Goal: Task Accomplishment & Management: Manage account settings

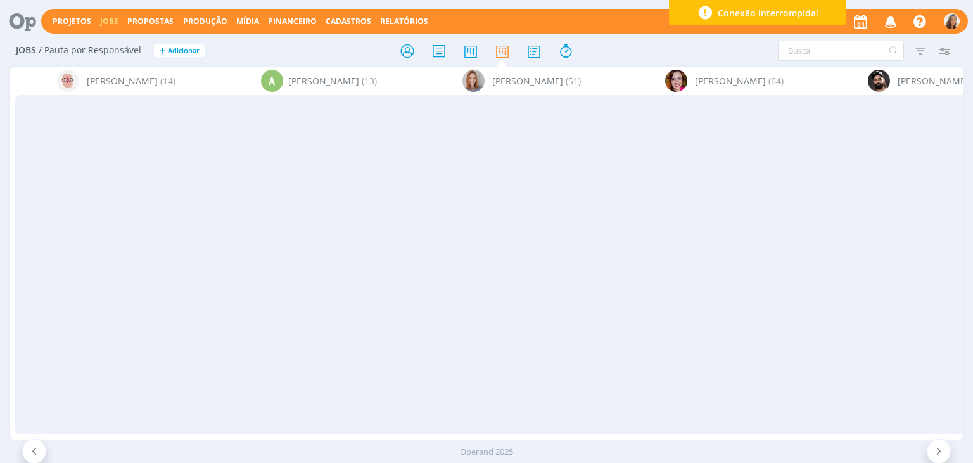
scroll to position [444, 0]
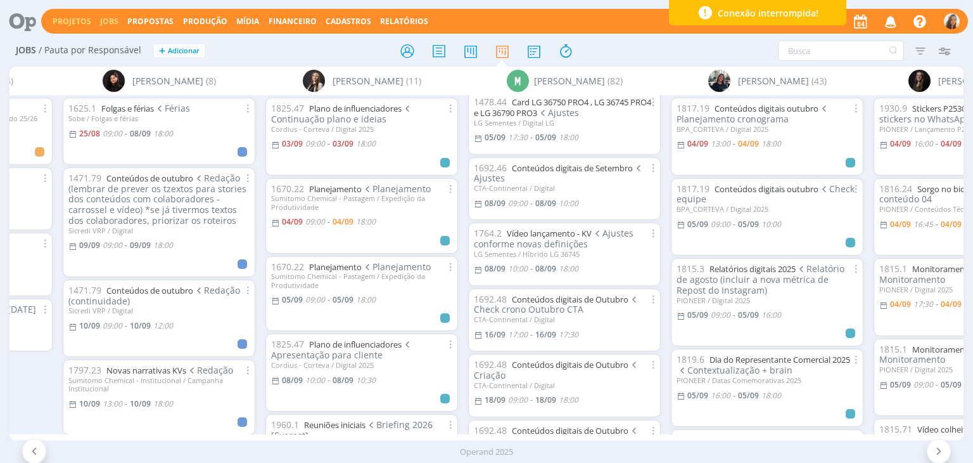
click at [55, 18] on link "Projetos" at bounding box center [72, 21] width 39 height 11
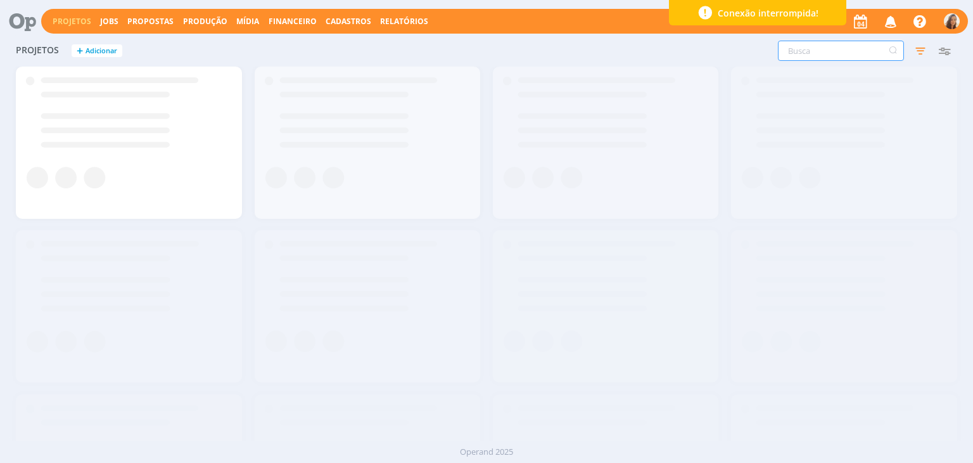
click at [850, 51] on input "text" at bounding box center [841, 51] width 126 height 20
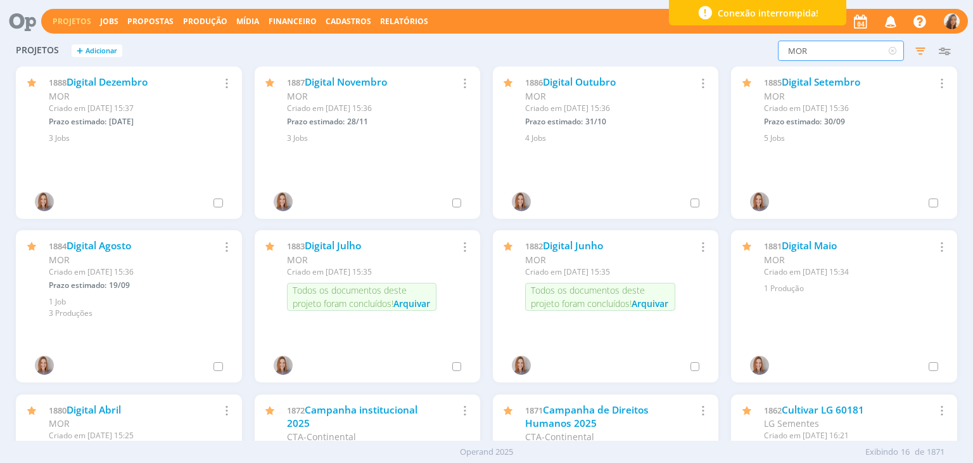
type input "MOR"
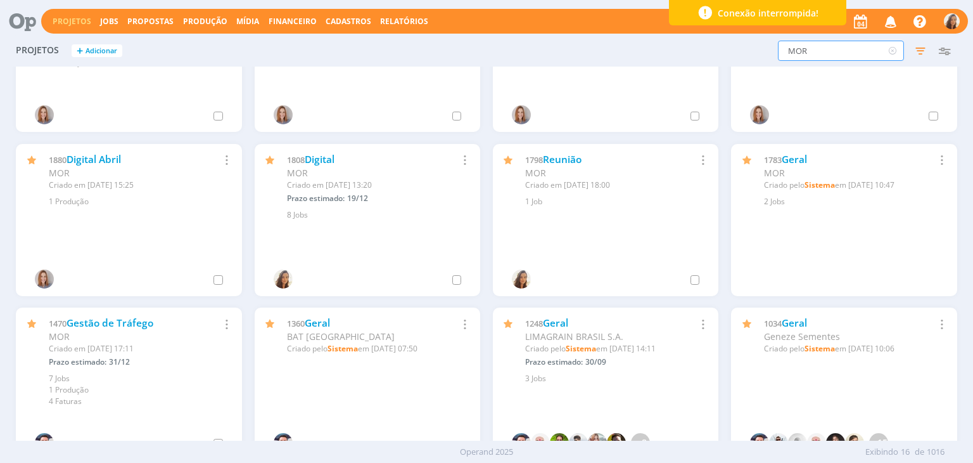
scroll to position [253, 0]
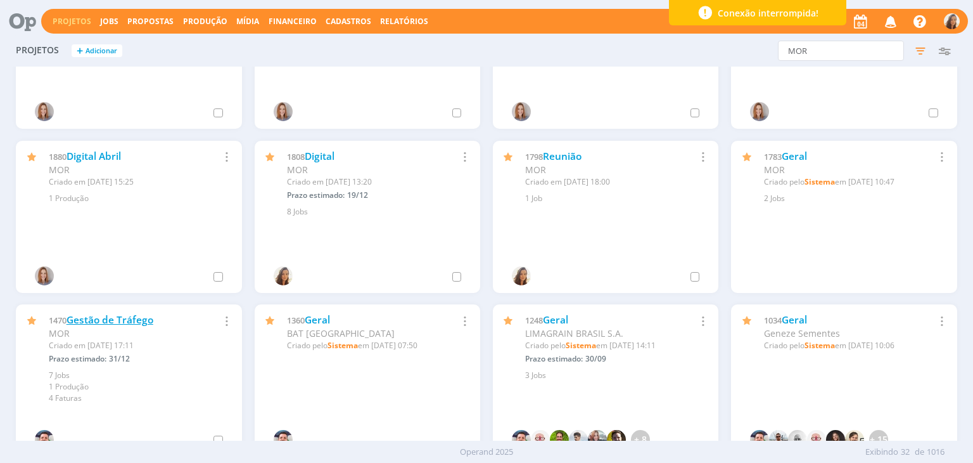
click at [120, 324] on link "Gestão de Tráfego" at bounding box center [110, 319] width 87 height 13
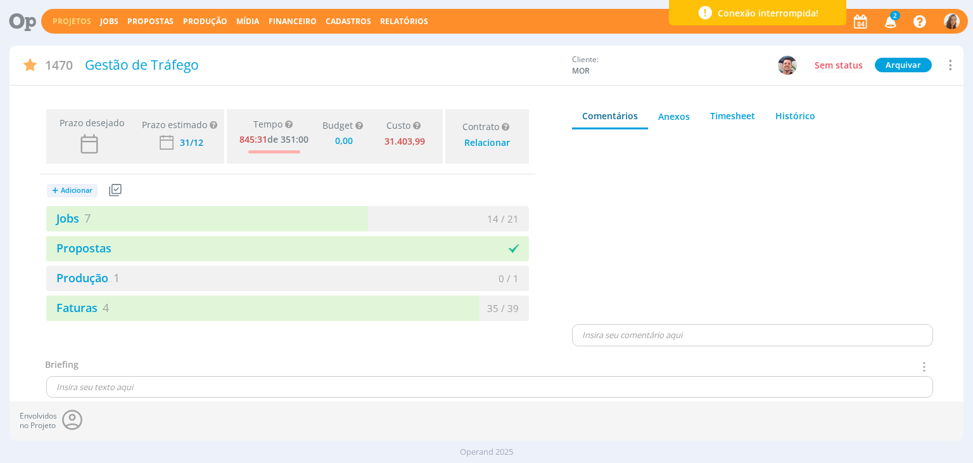
type input "0,00"
click at [112, 20] on link "Jobs" at bounding box center [109, 21] width 18 height 11
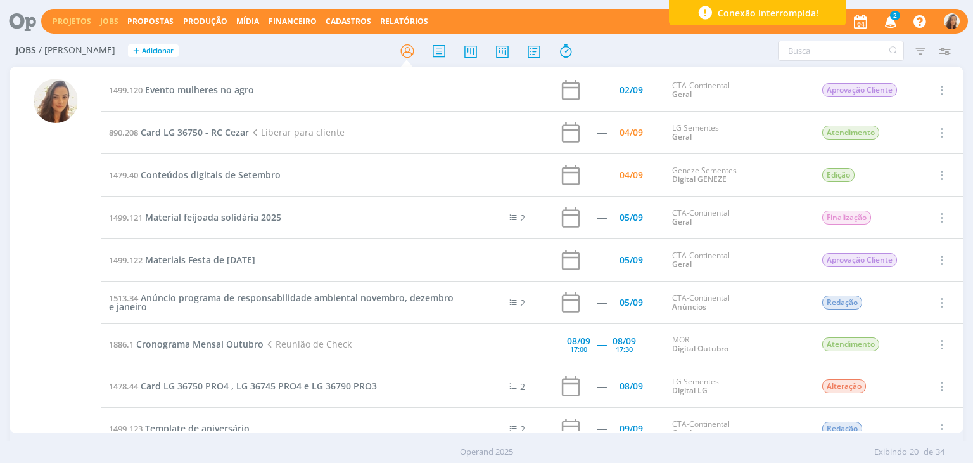
click at [80, 23] on link "Projetos" at bounding box center [72, 21] width 39 height 11
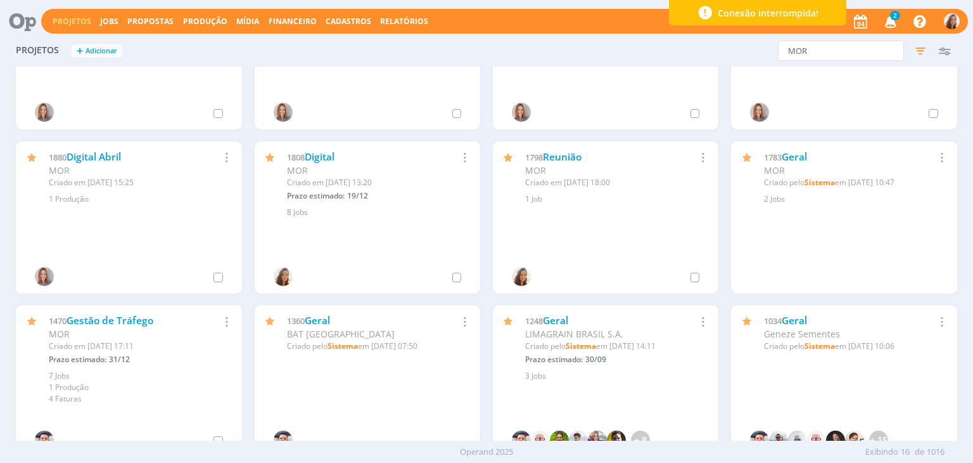
scroll to position [253, 0]
click at [152, 320] on link "Gestão de Tráfego" at bounding box center [110, 319] width 87 height 13
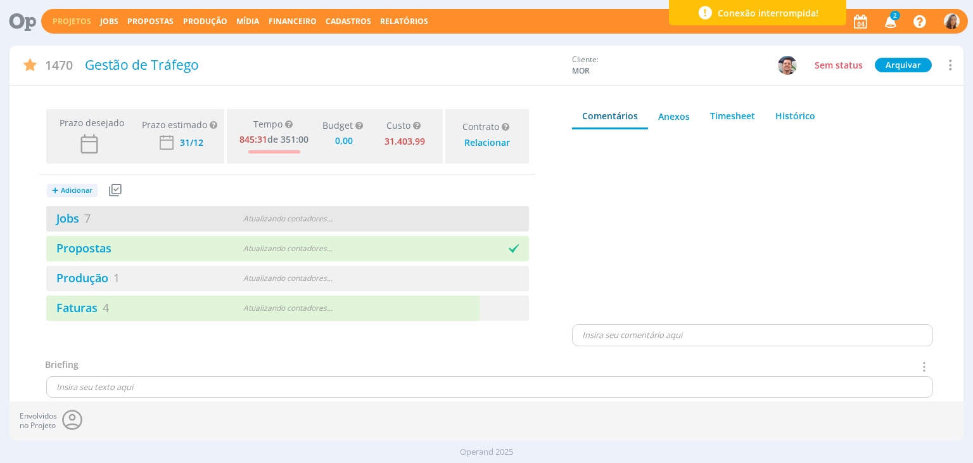
type input "0,00"
click at [79, 221] on link "Jobs 7" at bounding box center [68, 217] width 44 height 15
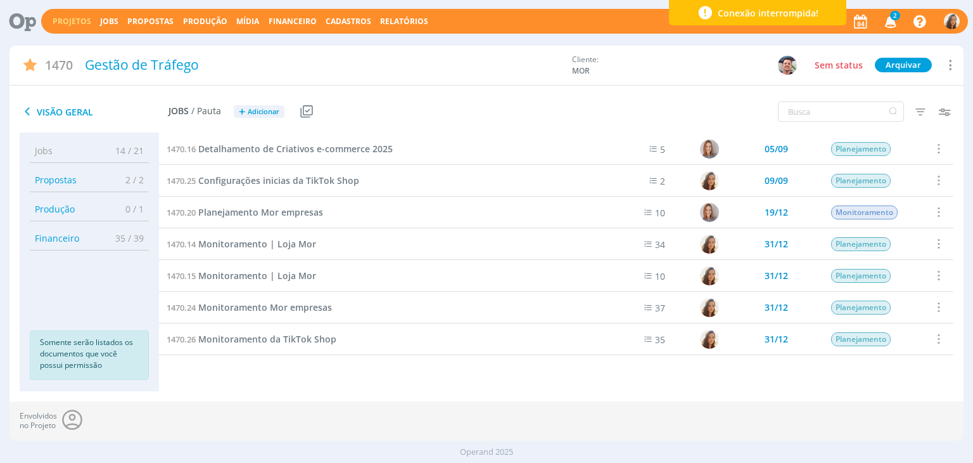
drag, startPoint x: 112, startPoint y: 21, endPoint x: 279, endPoint y: 1, distance: 168.5
click at [112, 21] on link "Jobs" at bounding box center [109, 21] width 18 height 11
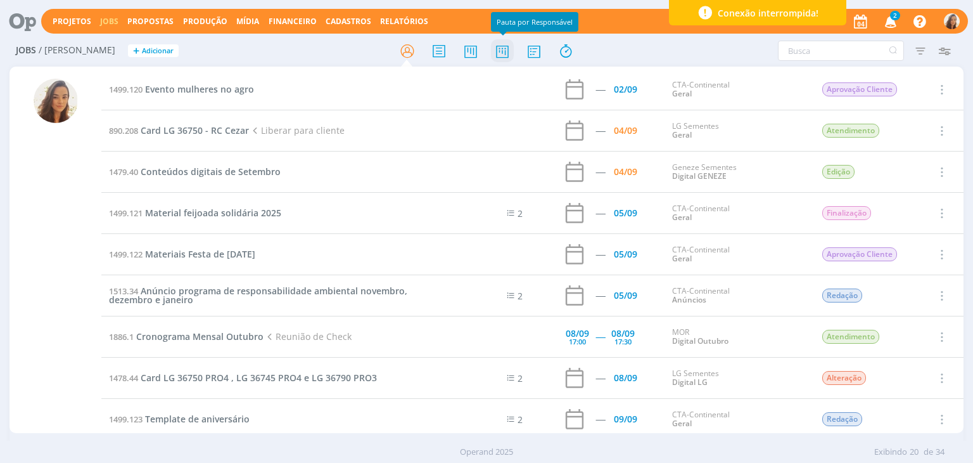
click at [507, 49] on icon at bounding box center [502, 51] width 23 height 25
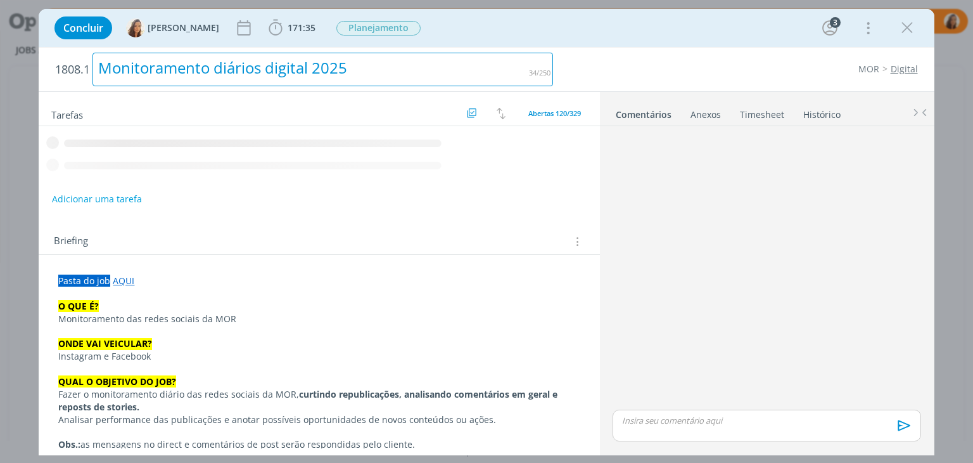
click at [298, 67] on div "Monitoramento diários digital 2025" at bounding box center [323, 70] width 461 height 34
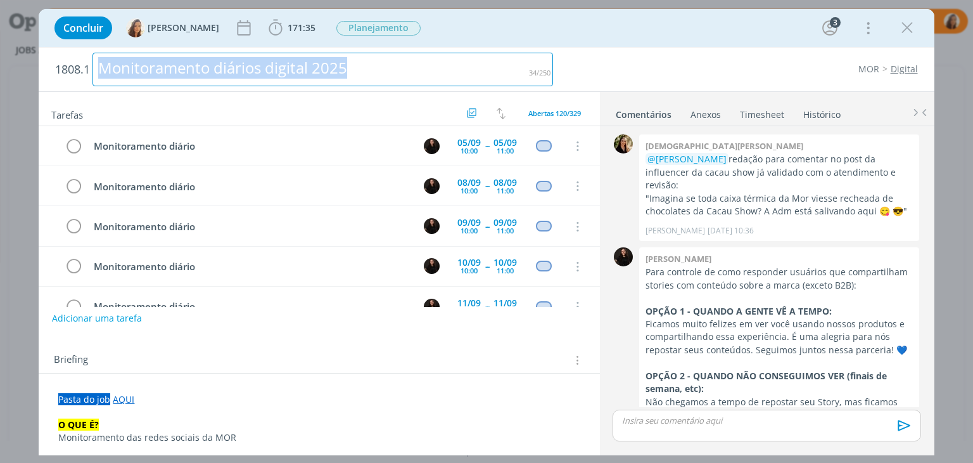
scroll to position [1388, 0]
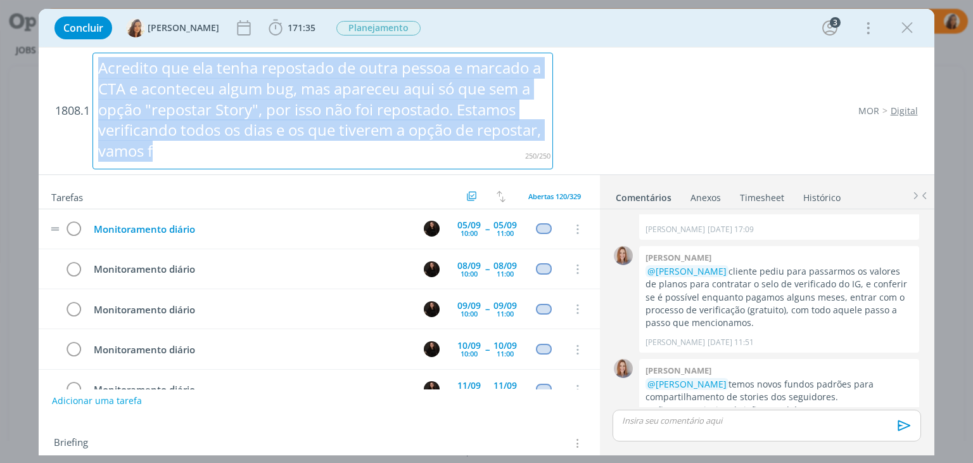
drag, startPoint x: 103, startPoint y: 67, endPoint x: 307, endPoint y: 226, distance: 259.2
click at [307, 226] on div "1808.1 Acredito que ela tenha repostado de outra pessoa e marcado a CTA e acont…" at bounding box center [486, 251] width 895 height 407
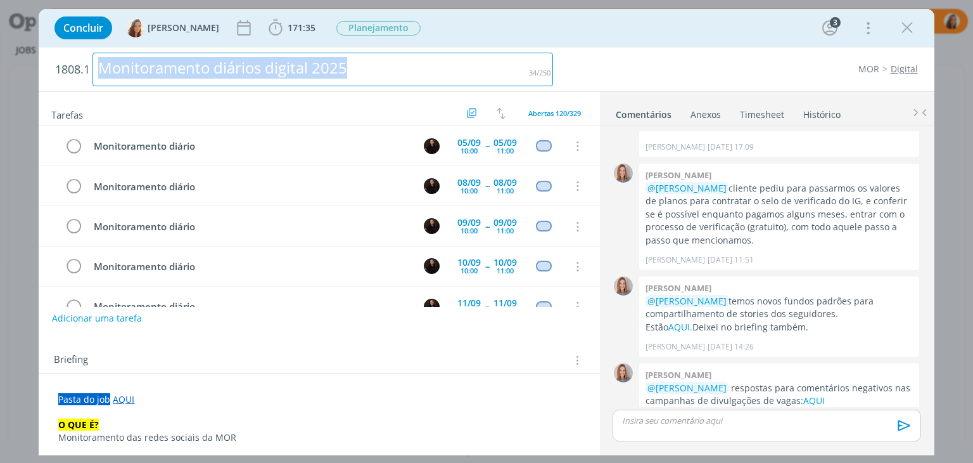
drag, startPoint x: 392, startPoint y: 69, endPoint x: 67, endPoint y: 86, distance: 325.5
click at [67, 86] on h2 "1808.1 Monitoramento diários digital 2025" at bounding box center [304, 70] width 498 height 44
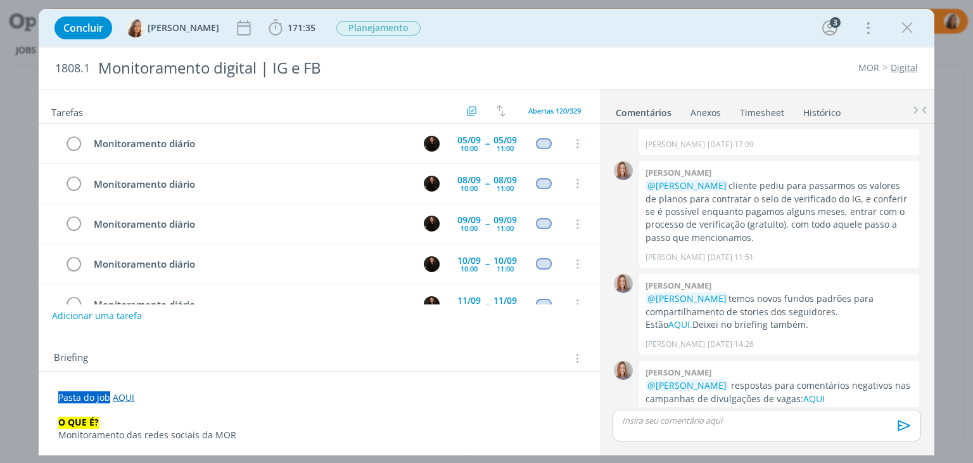
click at [554, 26] on div "Concluir Vanessa Feron 171:35 Iniciar Apontar Data * 04/09/2025 Horas * 00:00 T…" at bounding box center [486, 28] width 876 height 30
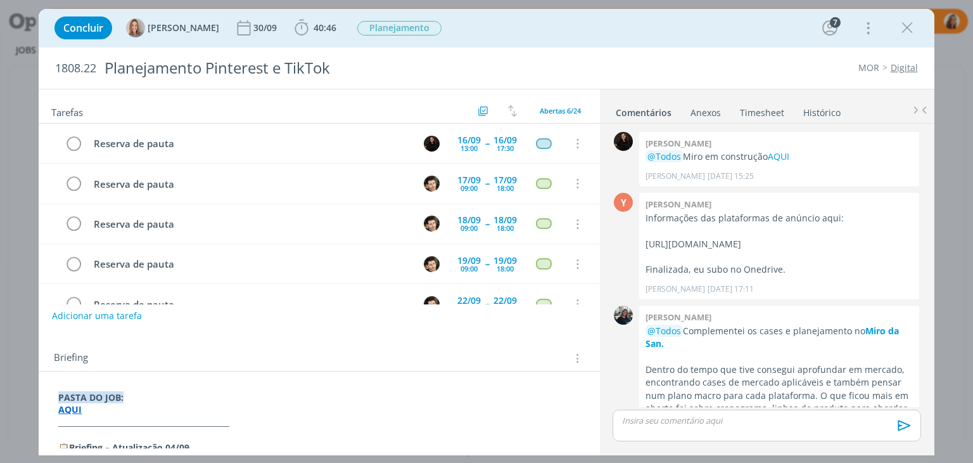
scroll to position [554, 0]
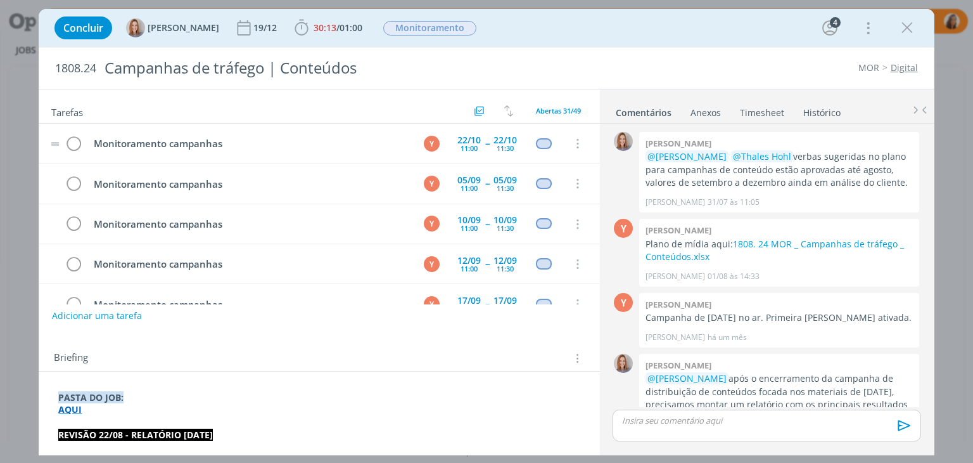
scroll to position [578, 0]
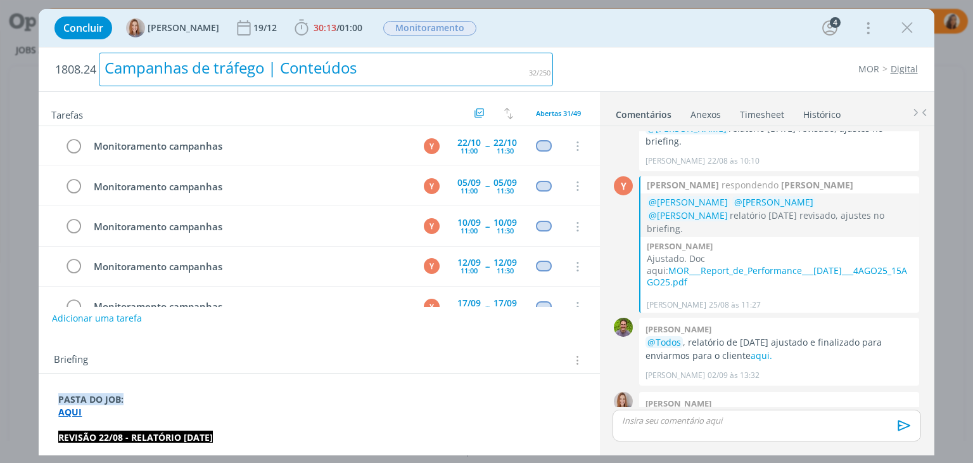
click at [293, 61] on div "Campanhas de tráfego | Conteúdos" at bounding box center [326, 70] width 454 height 34
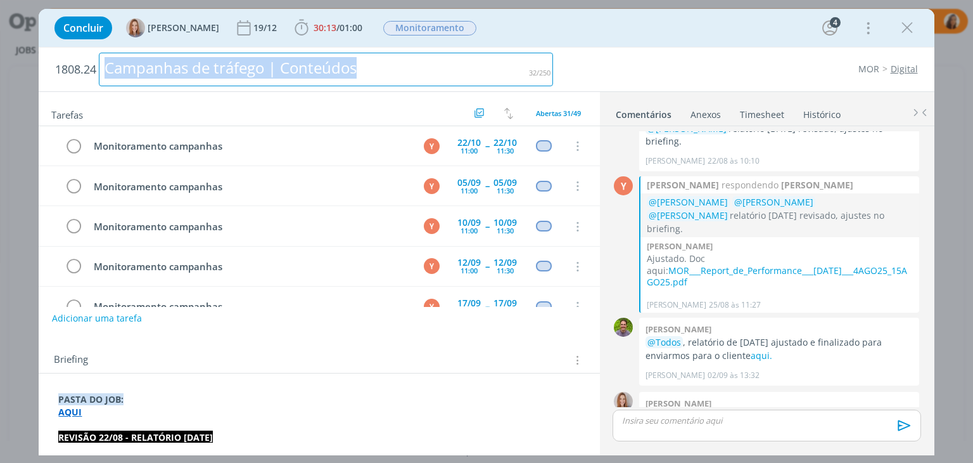
click at [293, 61] on div "Campanhas de tráfego | Conteúdos" at bounding box center [326, 70] width 454 height 34
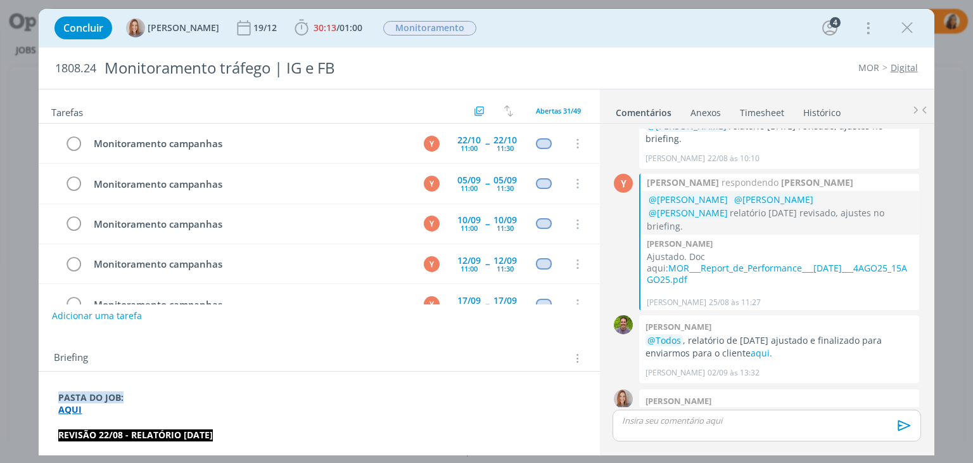
click at [720, 8] on div "Concluir [PERSON_NAME] 19/12 30:13 / 01:00 Iniciar Apontar Data * [DATE] Horas …" at bounding box center [486, 231] width 973 height 463
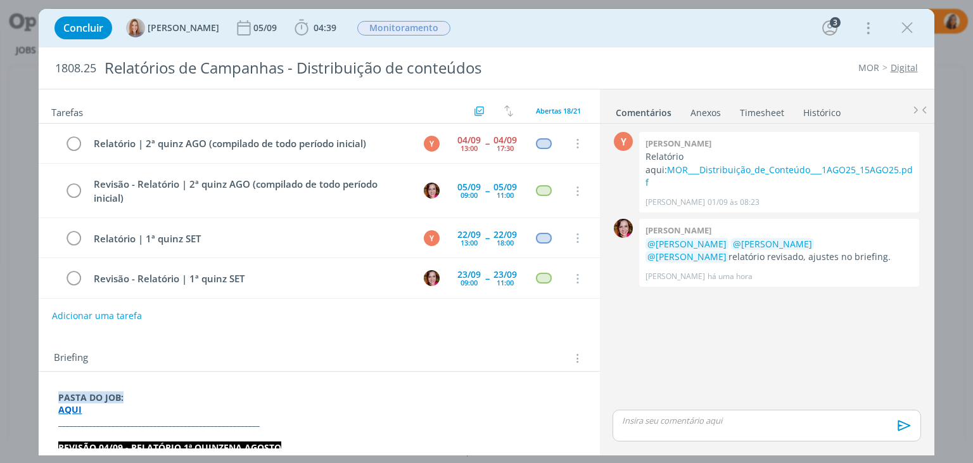
click at [436, 67] on div "Relatórios de Campanhas - Distribuição de conteúdos" at bounding box center [326, 68] width 454 height 31
click at [573, 59] on div "1808.25 Relatório tráfego | IG e FB MOR Digital" at bounding box center [486, 68] width 895 height 41
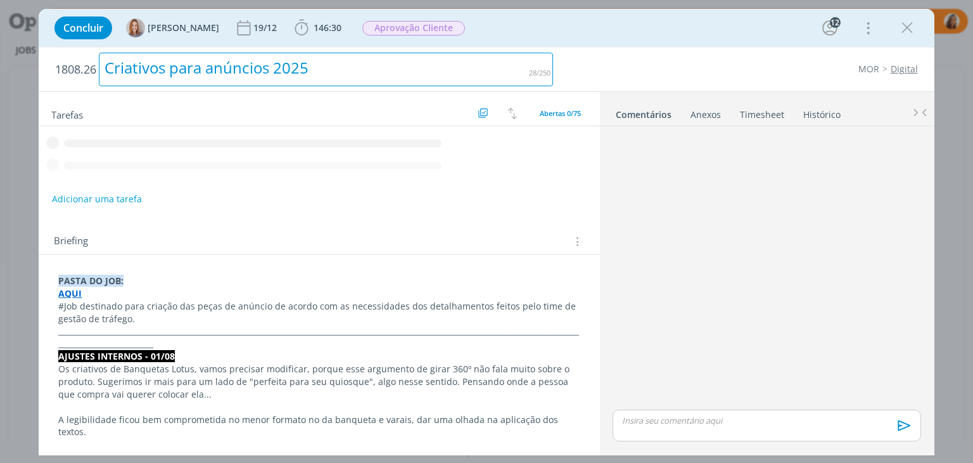
click at [205, 65] on div "Criativos para anúncios 2025" at bounding box center [326, 70] width 454 height 34
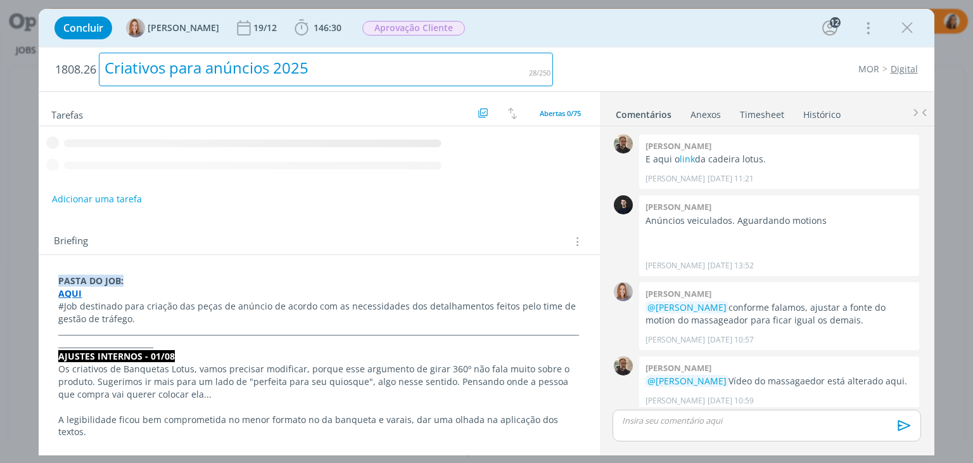
click at [205, 65] on div "Criativos para anúncios 2025" at bounding box center [326, 70] width 454 height 34
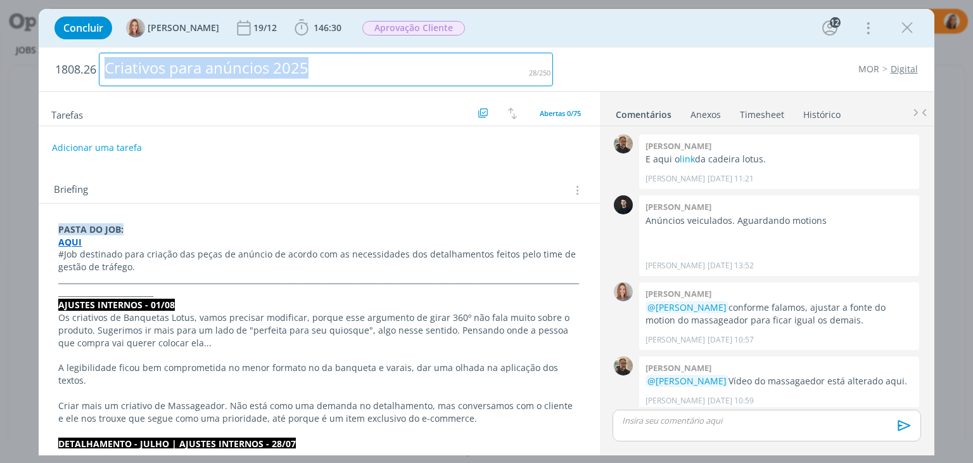
scroll to position [1214, 0]
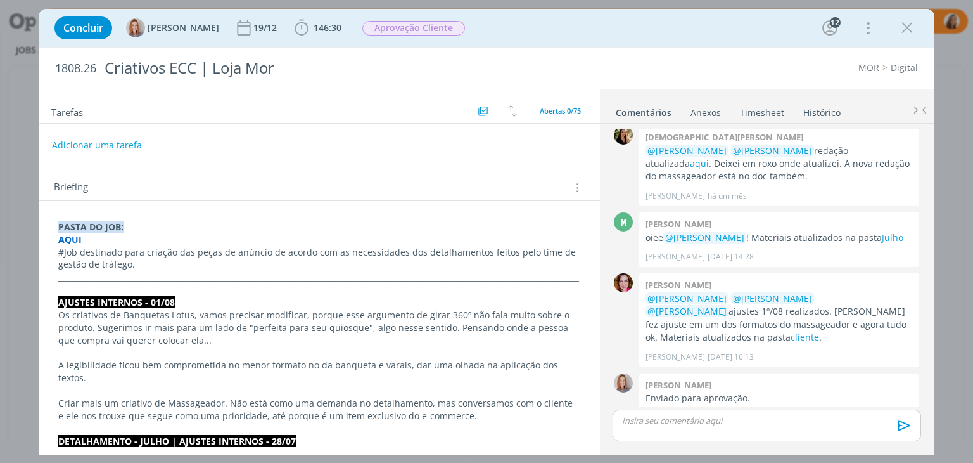
click at [629, 58] on div "1808.26 Criativos ECC | Loja Mor MOR Digital" at bounding box center [486, 68] width 895 height 41
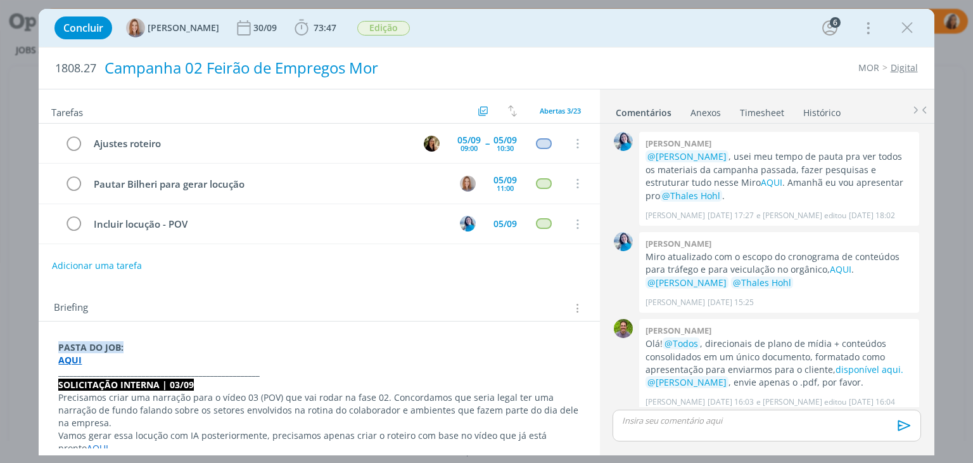
scroll to position [1163, 0]
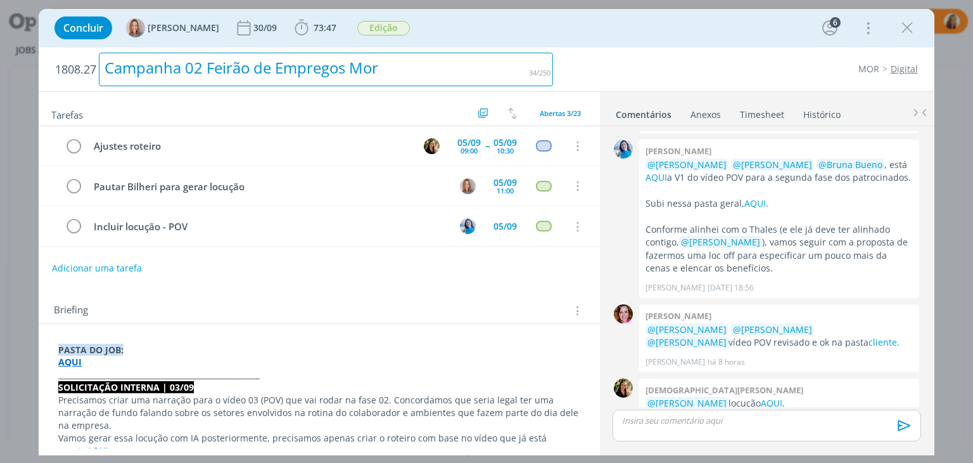
click at [276, 67] on div "Campanha 02 Feirão de Empregos Mor" at bounding box center [326, 70] width 454 height 34
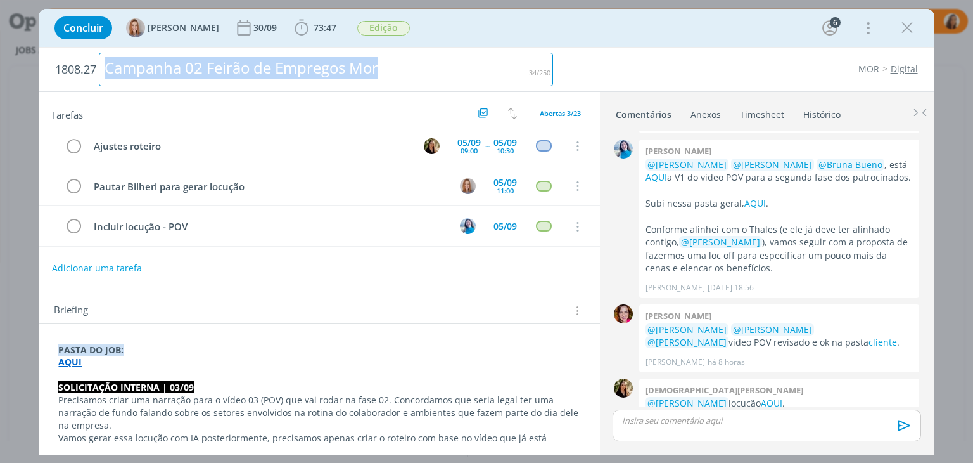
click at [276, 67] on div "Campanha 02 Feirão de Empregos Mor" at bounding box center [326, 70] width 454 height 34
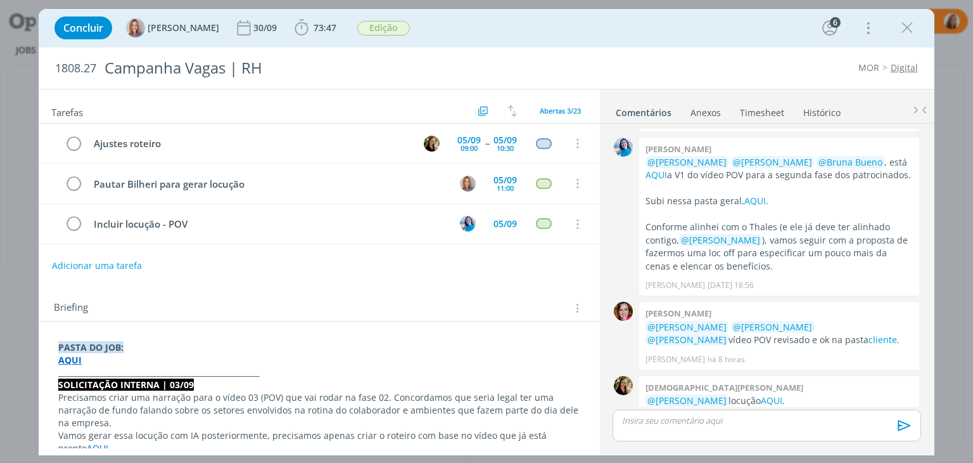
click at [644, 40] on div "Concluir Amanda Oliveira 30/09 73:47 Iniciar Apontar Data * 04/09/2025 Horas * …" at bounding box center [486, 28] width 876 height 30
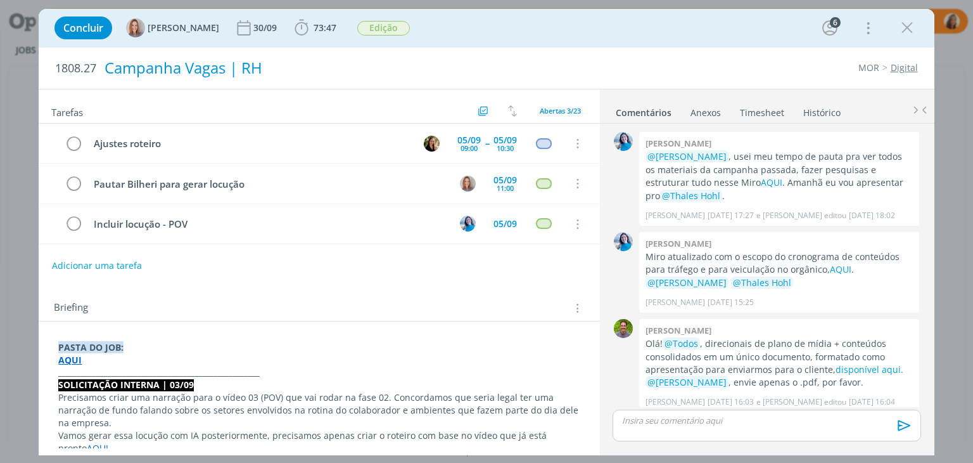
scroll to position [1163, 0]
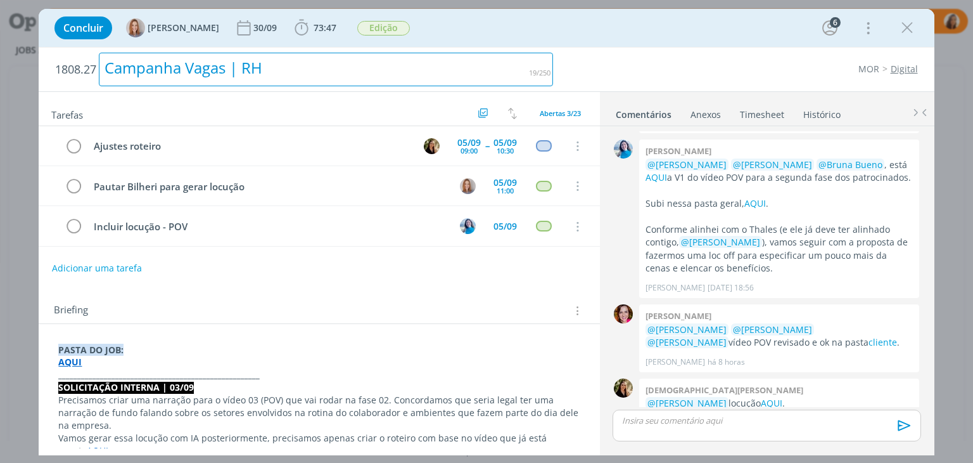
click at [225, 61] on div "Campanha Vagas | RH" at bounding box center [326, 70] width 454 height 34
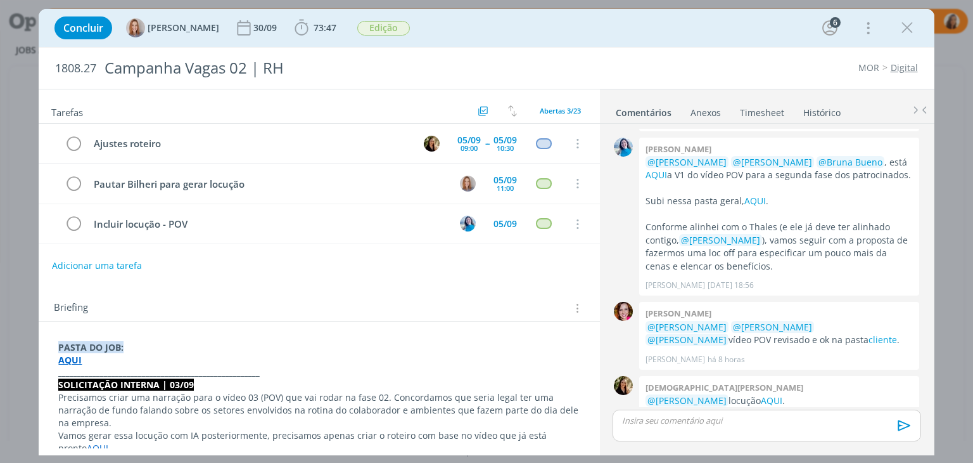
click at [634, 68] on div "MOR Digital" at bounding box center [742, 67] width 364 height 13
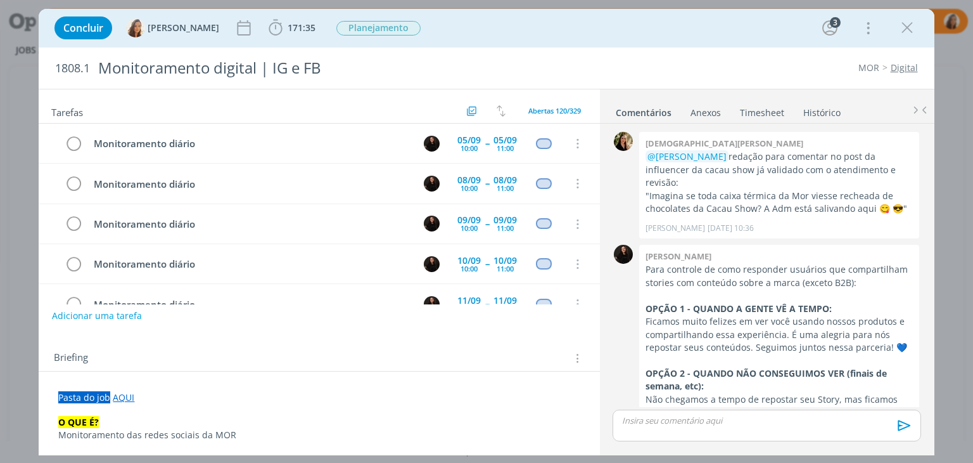
scroll to position [1386, 0]
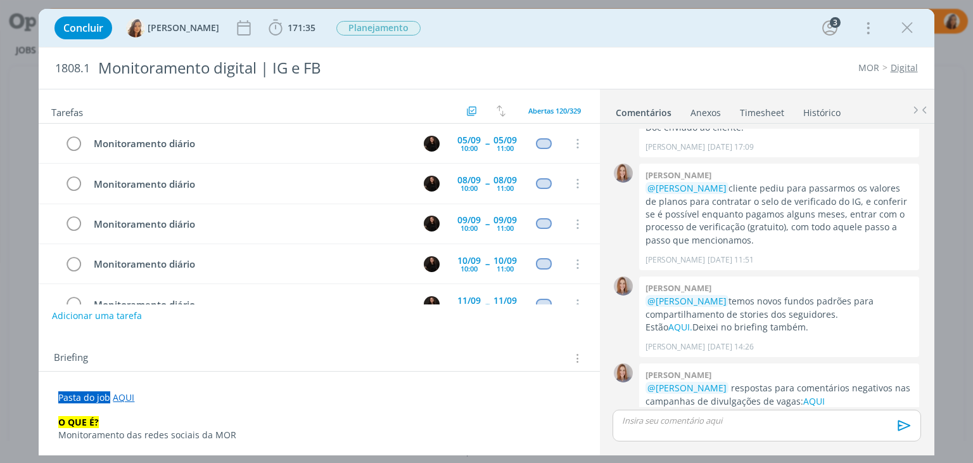
click at [122, 394] on link "AQUI" at bounding box center [124, 397] width 22 height 12
click at [174, 421] on link "https://sobeae.sharepoint.com/:f:/s/SOBEAE/EvPEowdsJ4VDiAJgRNKPKa0BpKE1h4GnDhGI…" at bounding box center [141, 421] width 96 height 16
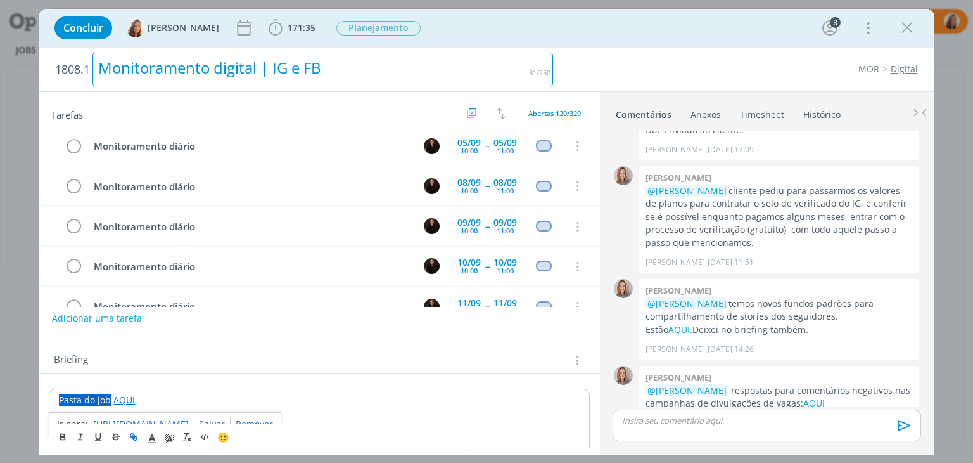
click at [228, 69] on div "Monitoramento digital | IG e FB" at bounding box center [323, 70] width 461 height 34
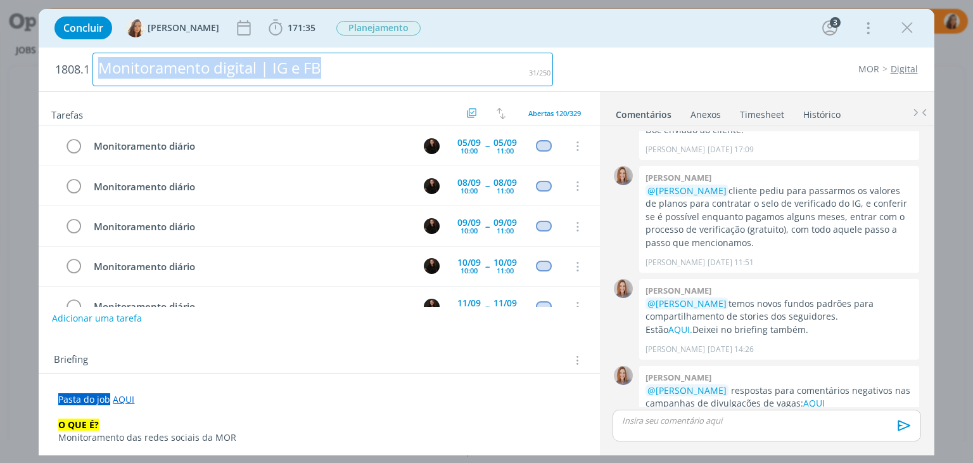
click at [228, 69] on div "Monitoramento digital | IG e FB" at bounding box center [323, 70] width 461 height 34
copy div "Monitoramento digital | IG e FB"
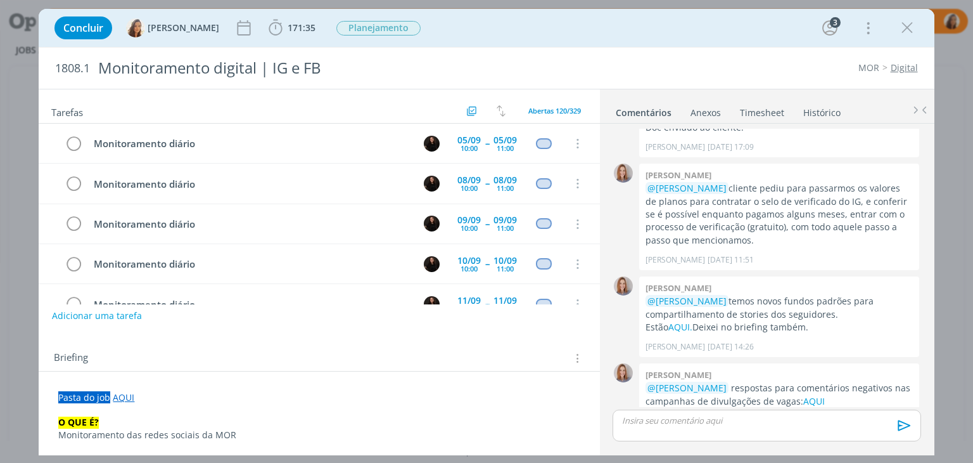
click at [77, 66] on span "1808.1" at bounding box center [72, 68] width 35 height 14
copy span "1808.1"
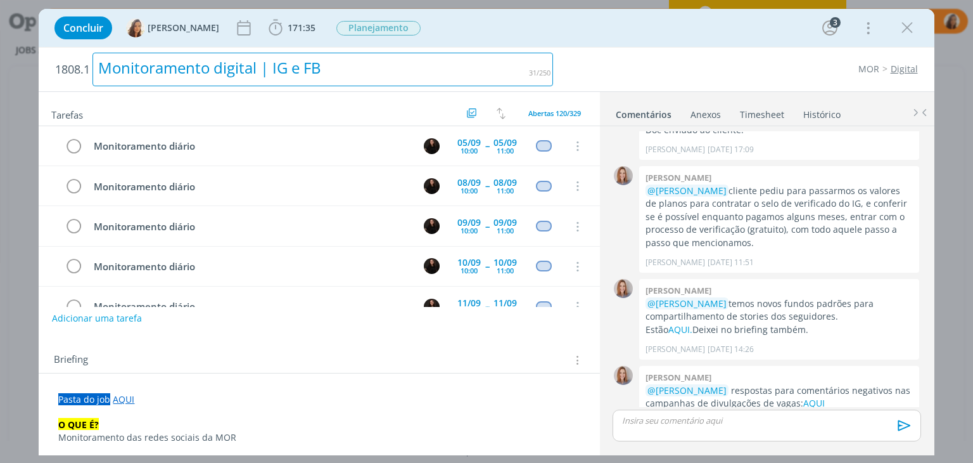
click at [208, 67] on div "Monitoramento digital | IG e FB" at bounding box center [323, 70] width 461 height 34
copy div "Monitoramento digital | IG e FB"
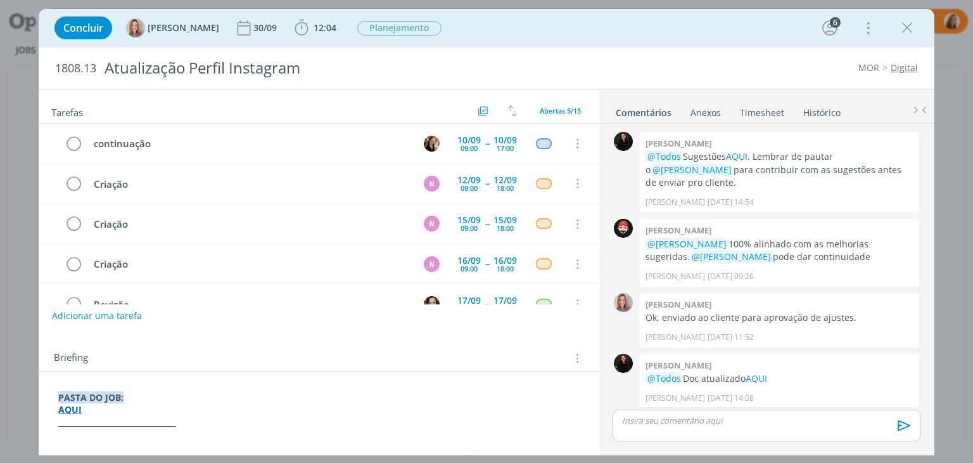
scroll to position [1313, 0]
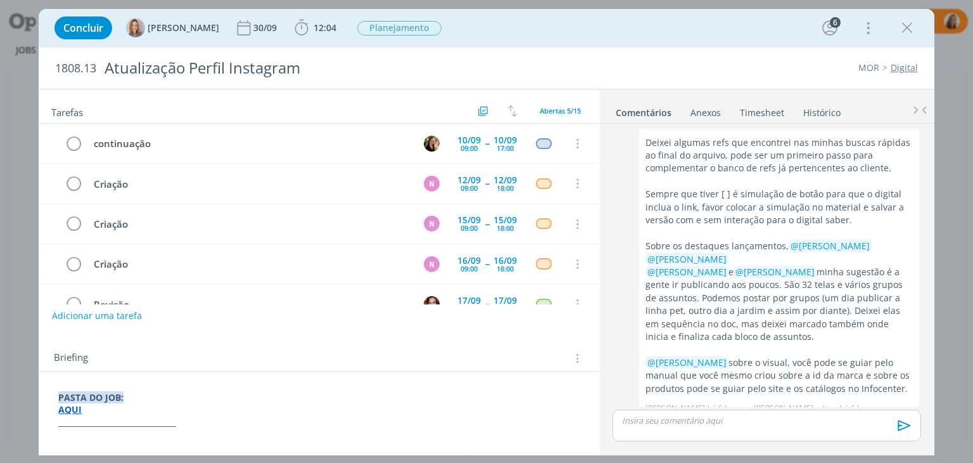
click at [68, 408] on strong "AQUI" at bounding box center [69, 409] width 23 height 12
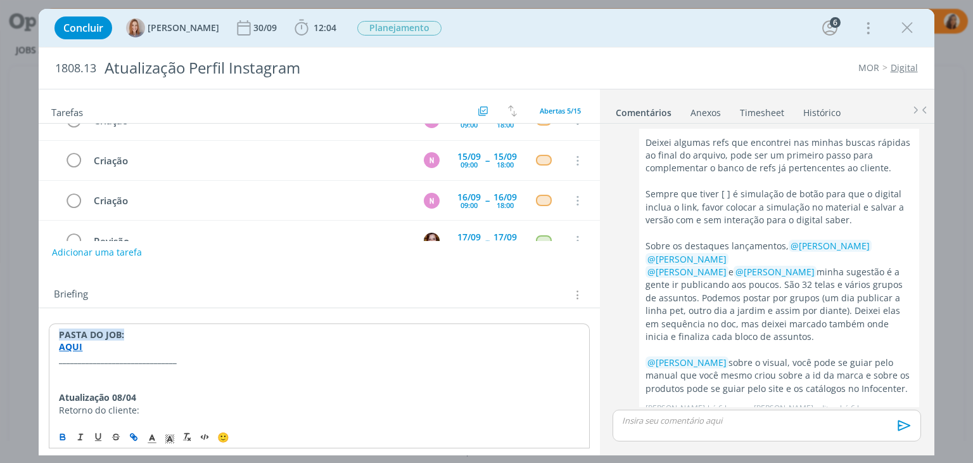
click at [76, 346] on strong "AQUI" at bounding box center [70, 346] width 23 height 12
click at [137, 373] on link "[URL][DOMAIN_NAME]" at bounding box center [141, 370] width 96 height 16
click at [908, 31] on icon "dialog" at bounding box center [907, 27] width 19 height 19
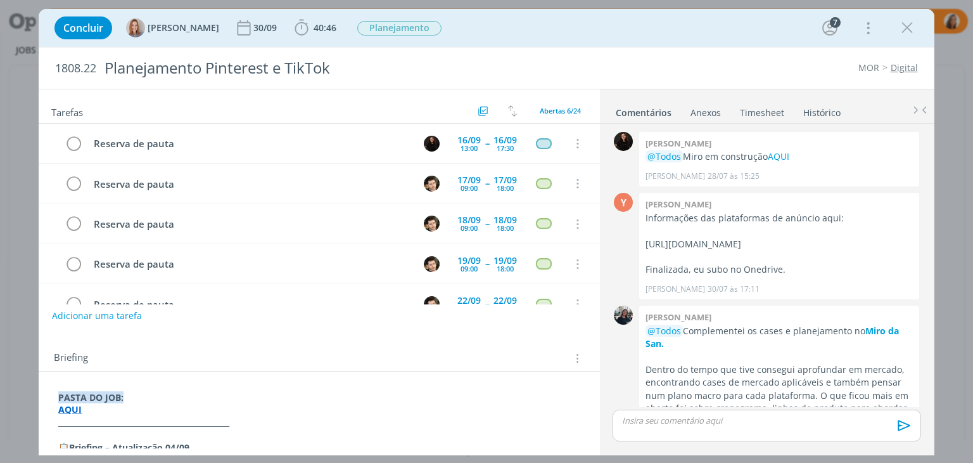
scroll to position [554, 0]
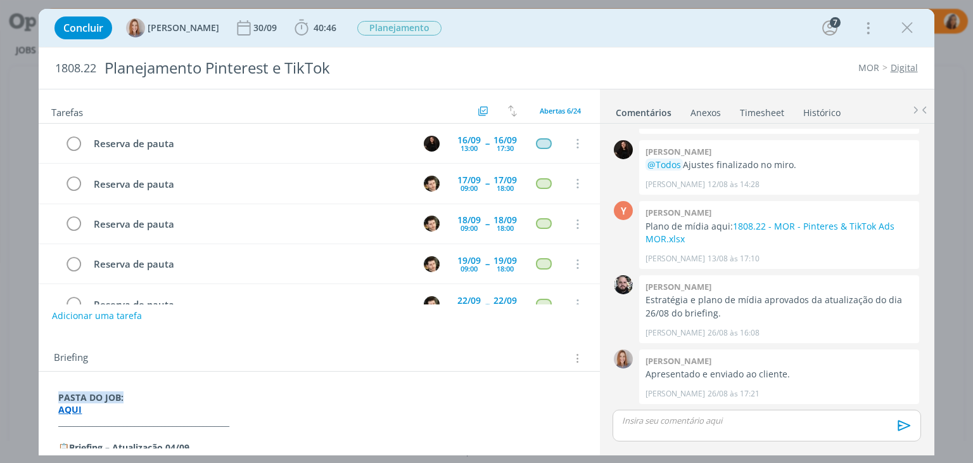
click at [70, 409] on strong "AQUI" at bounding box center [69, 409] width 23 height 12
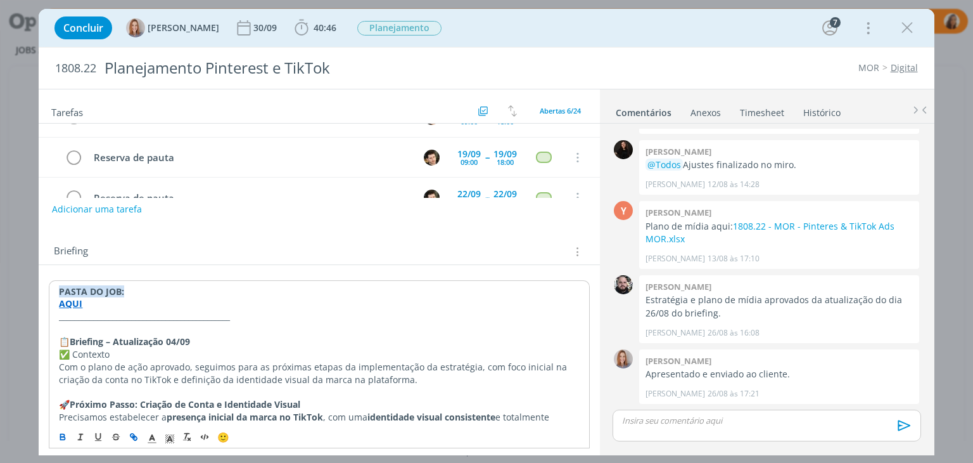
scroll to position [127, 0]
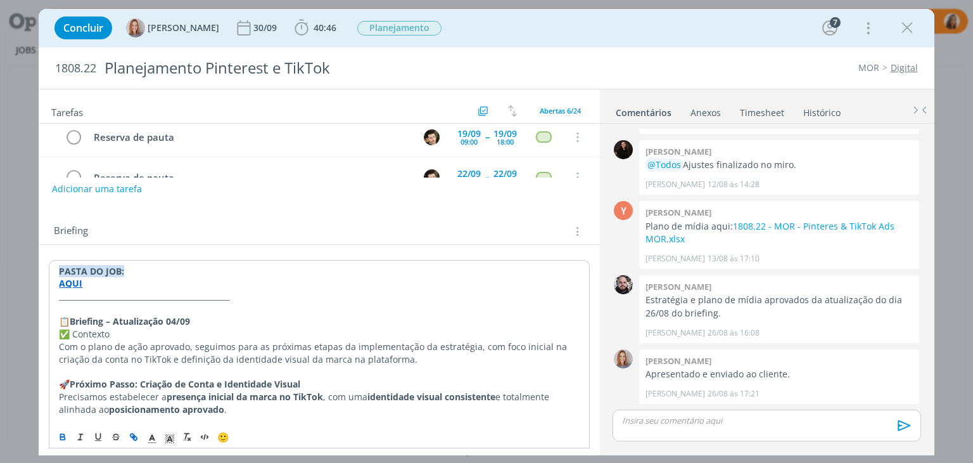
click at [74, 281] on strong "AQUI" at bounding box center [70, 283] width 23 height 12
click at [76, 285] on strong "AQUI" at bounding box center [70, 283] width 23 height 12
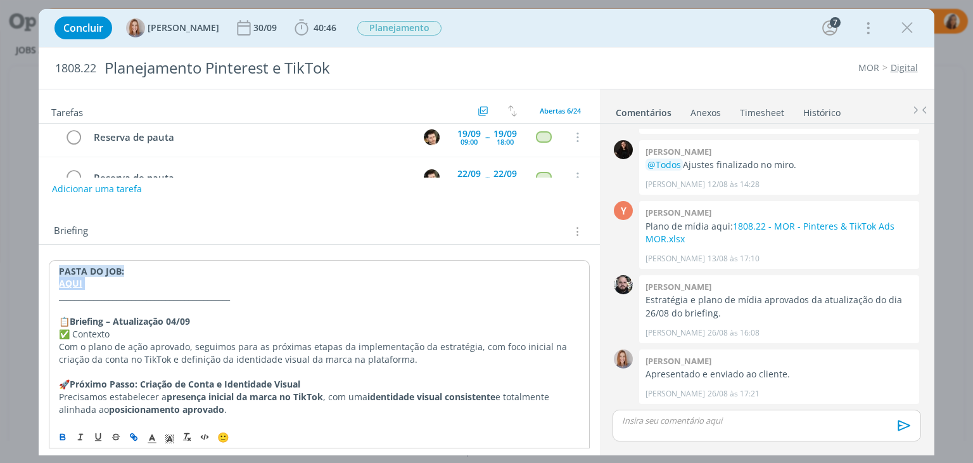
click at [75, 283] on strong "AQUI" at bounding box center [70, 283] width 23 height 12
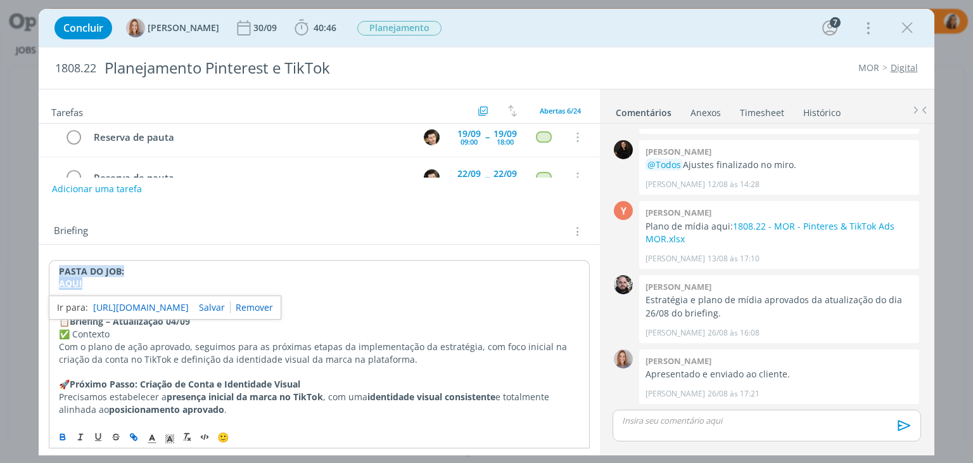
click at [75, 283] on strong "AQUI" at bounding box center [70, 283] width 23 height 12
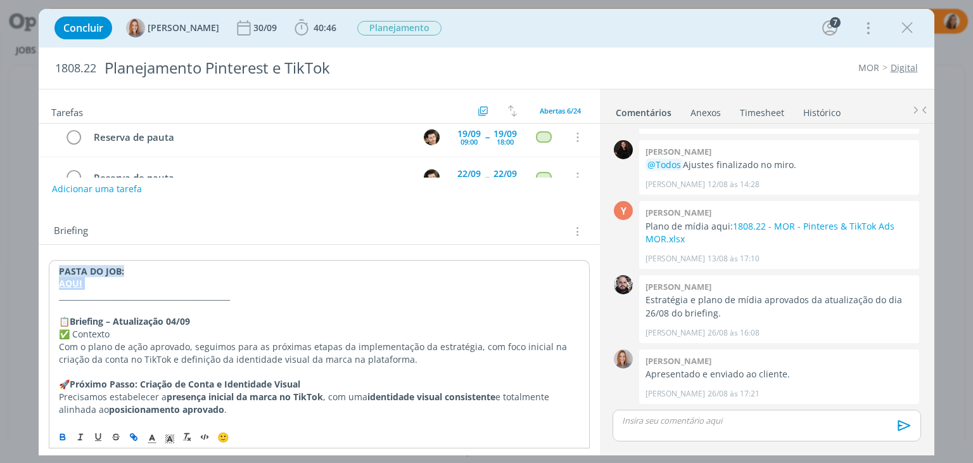
click at [75, 283] on strong "AQUI" at bounding box center [70, 283] width 23 height 12
click at [122, 308] on link "https://sobeae.sharepoint.com/:f:/s/SOBEAE/EmkkGcmj0oVEsD19bTzDZN4BEYPeD09yv0gy…" at bounding box center [141, 307] width 96 height 16
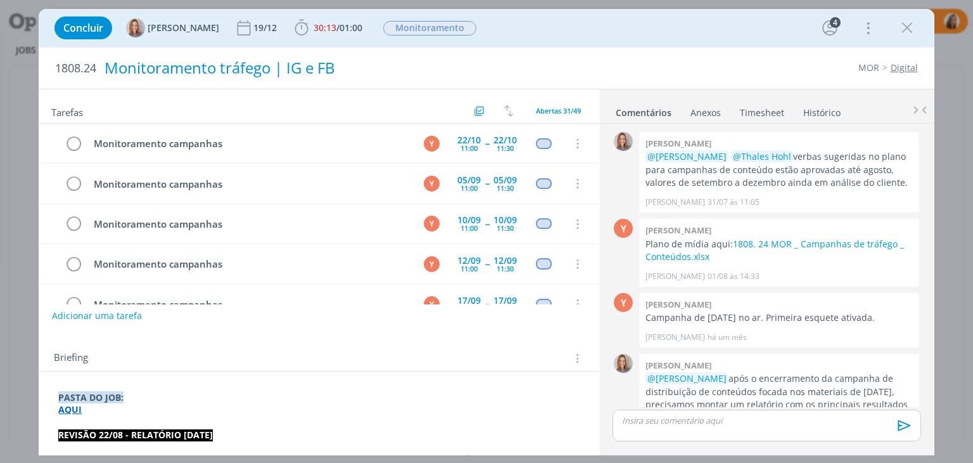
scroll to position [578, 0]
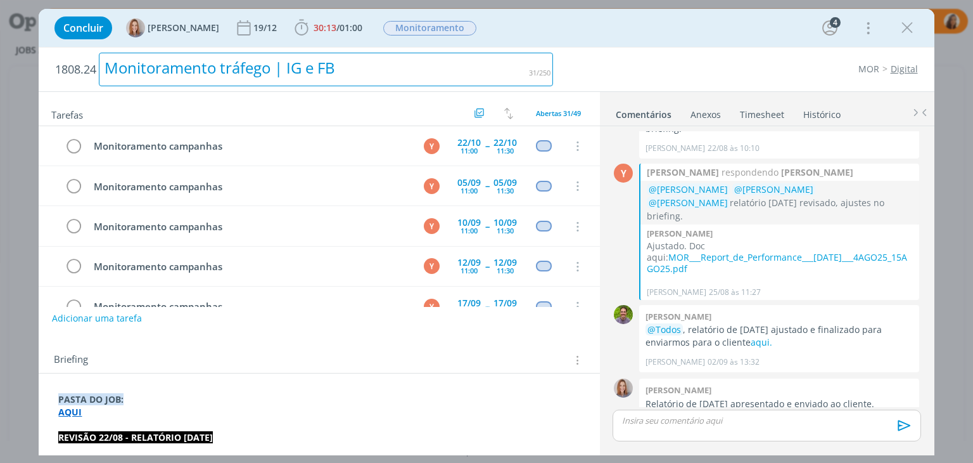
click at [319, 71] on div "Monitoramento tráfego | IG e FB" at bounding box center [326, 70] width 454 height 34
copy div "Monitoramento tráfego | IG e FB"
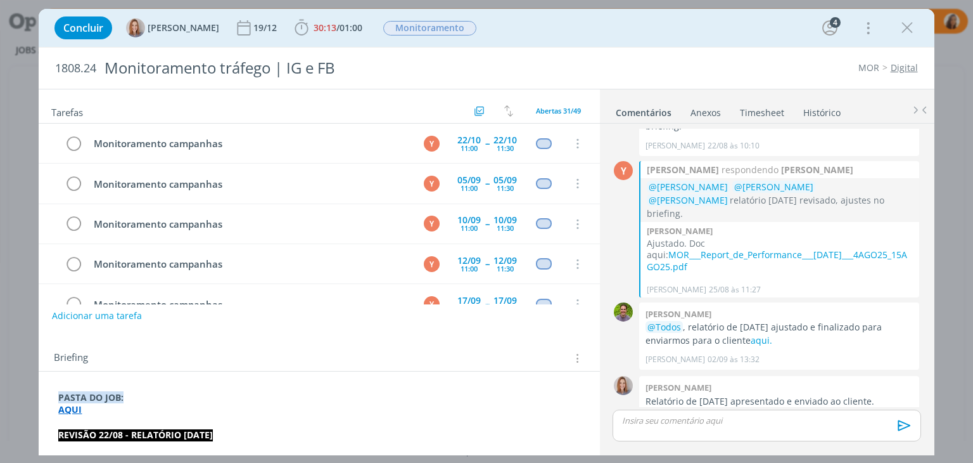
click at [67, 409] on strong "AQUI" at bounding box center [69, 409] width 23 height 12
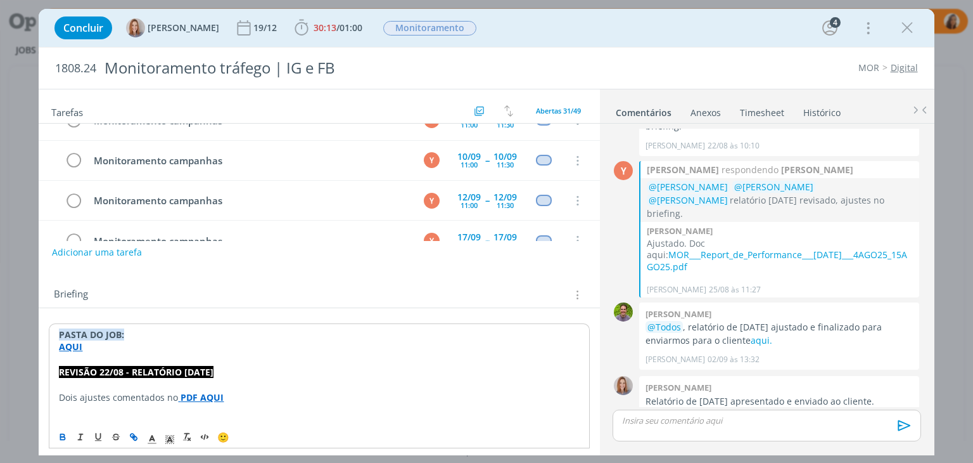
click at [75, 346] on strong "AQUI" at bounding box center [70, 346] width 23 height 12
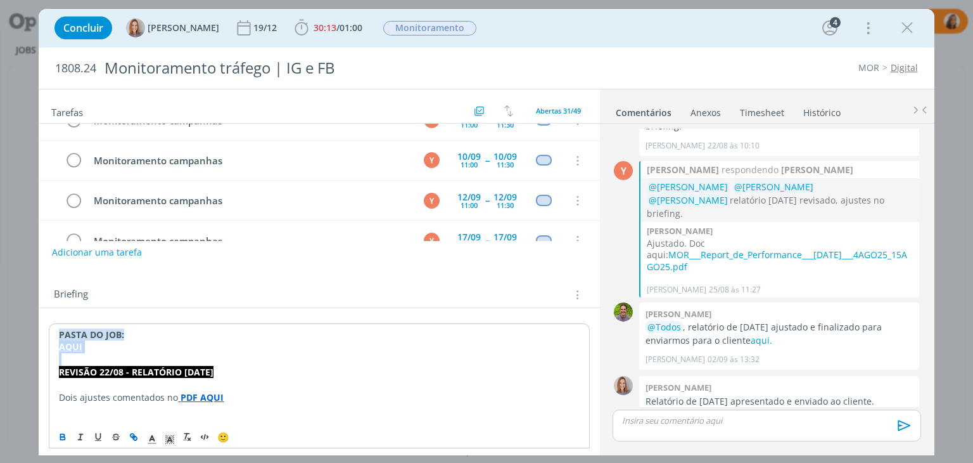
click at [75, 346] on strong "AQUI" at bounding box center [70, 346] width 23 height 12
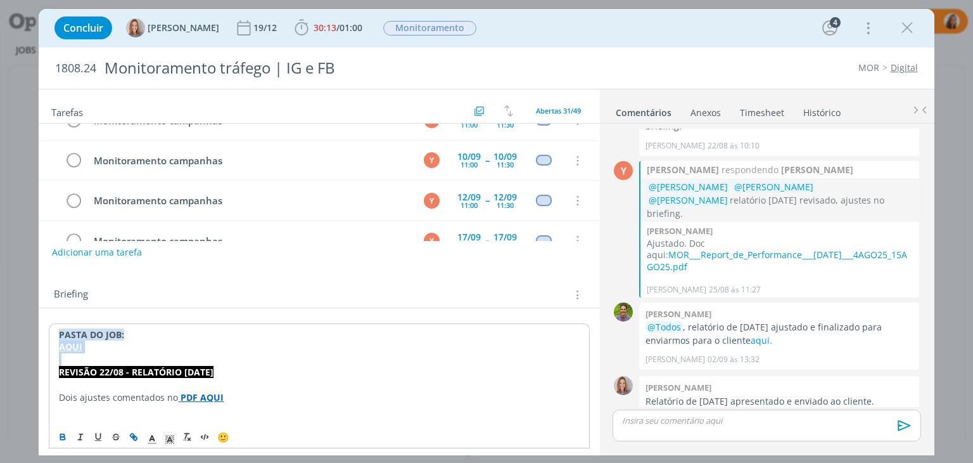
click at [75, 346] on strong "AQUI" at bounding box center [70, 346] width 23 height 12
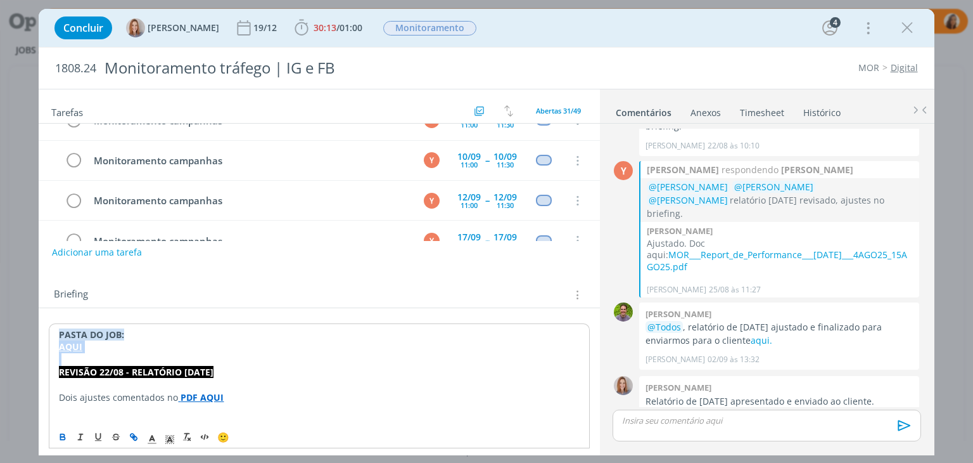
click at [75, 346] on strong "AQUI" at bounding box center [70, 346] width 23 height 12
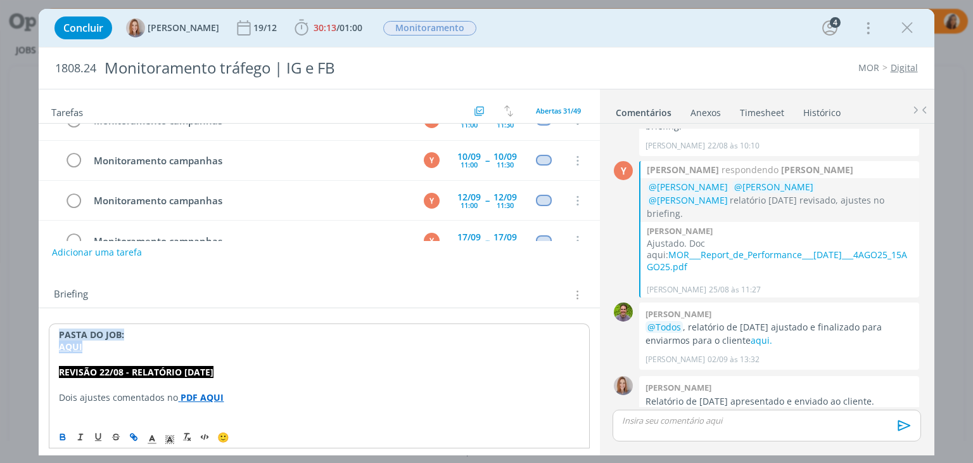
click at [75, 346] on strong "AQUI" at bounding box center [70, 346] width 23 height 12
click at [116, 373] on link "https://sobeae.sharepoint.com/:f:/s/SOBEAE/Eg9B32hnw_5KuwpMFir89YYBcNZVK_LuMiFL…" at bounding box center [141, 370] width 96 height 16
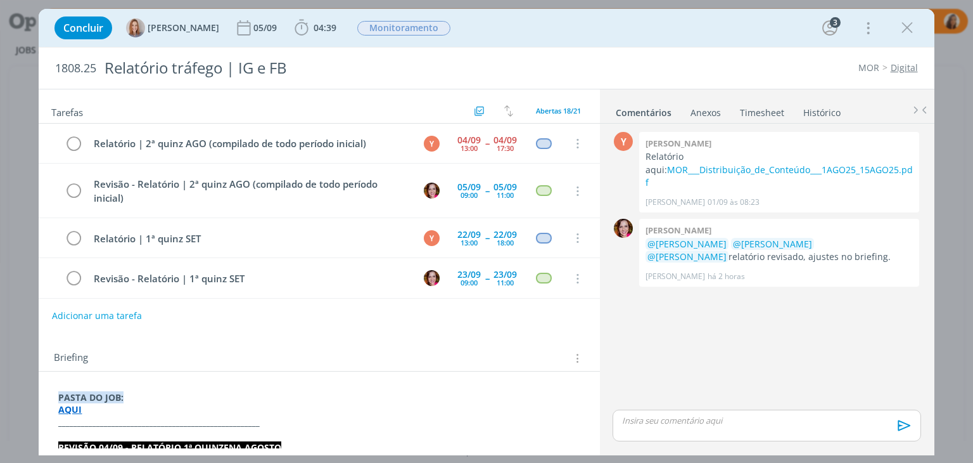
click at [72, 412] on strong "AQUI" at bounding box center [69, 409] width 23 height 12
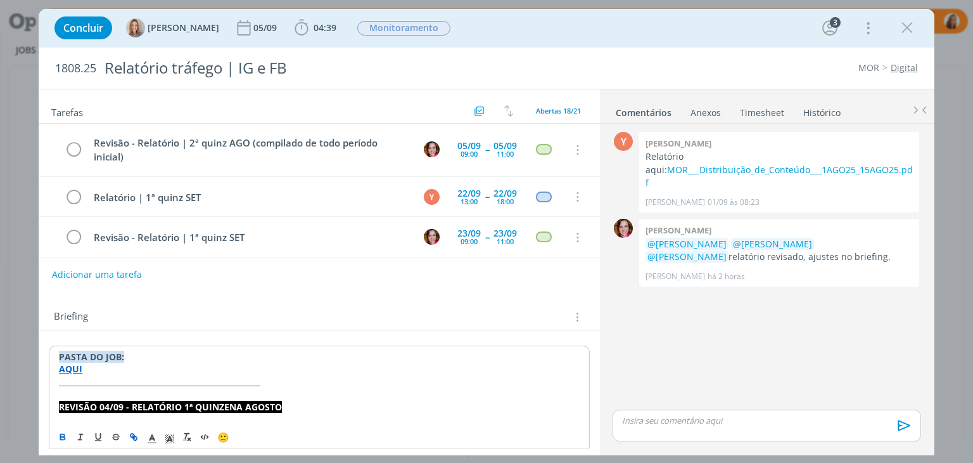
scroll to position [63, 0]
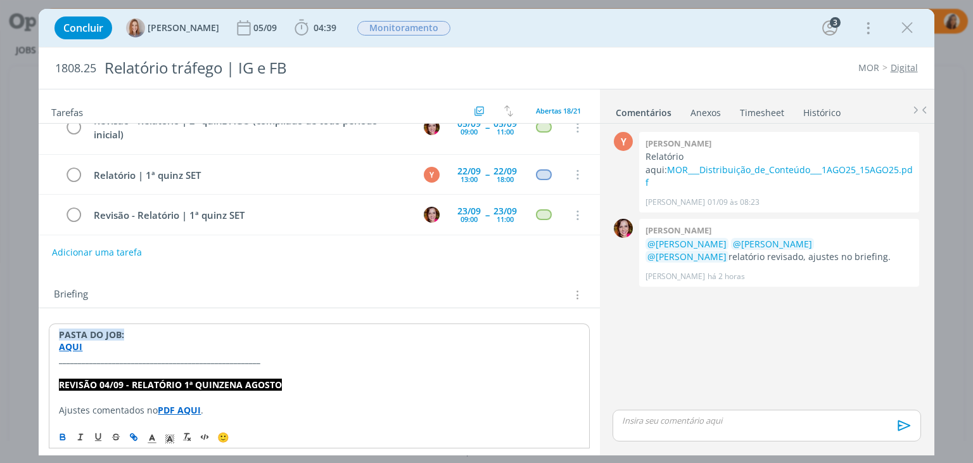
click at [63, 347] on strong "AQUI" at bounding box center [70, 346] width 23 height 12
click at [67, 345] on strong "AQUI" at bounding box center [70, 346] width 23 height 12
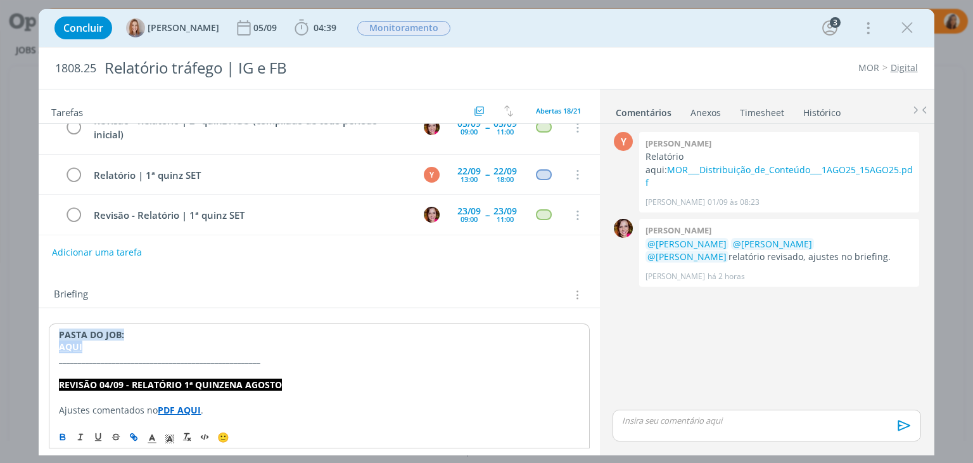
click at [67, 345] on strong "AQUI" at bounding box center [70, 346] width 23 height 12
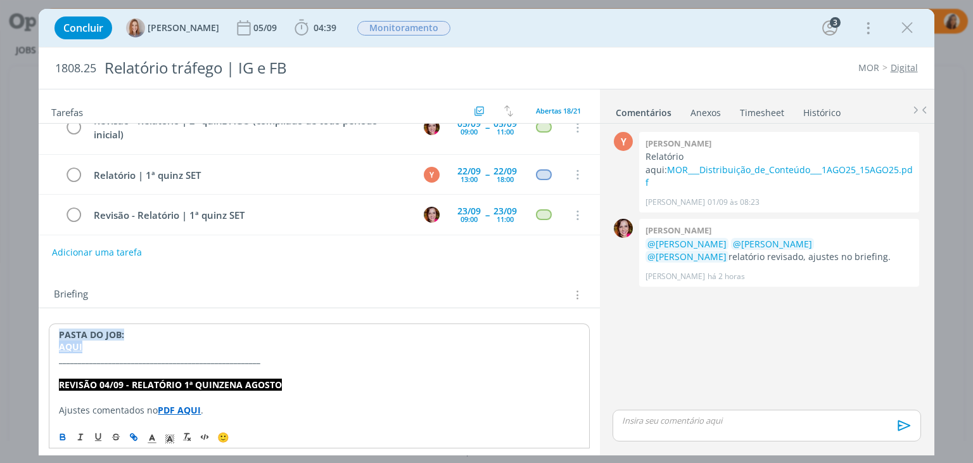
click at [67, 345] on strong "AQUI" at bounding box center [70, 346] width 23 height 12
click at [71, 343] on strong "AQUI" at bounding box center [70, 346] width 23 height 12
click at [117, 366] on link "[URL][DOMAIN_NAME]" at bounding box center [141, 370] width 96 height 16
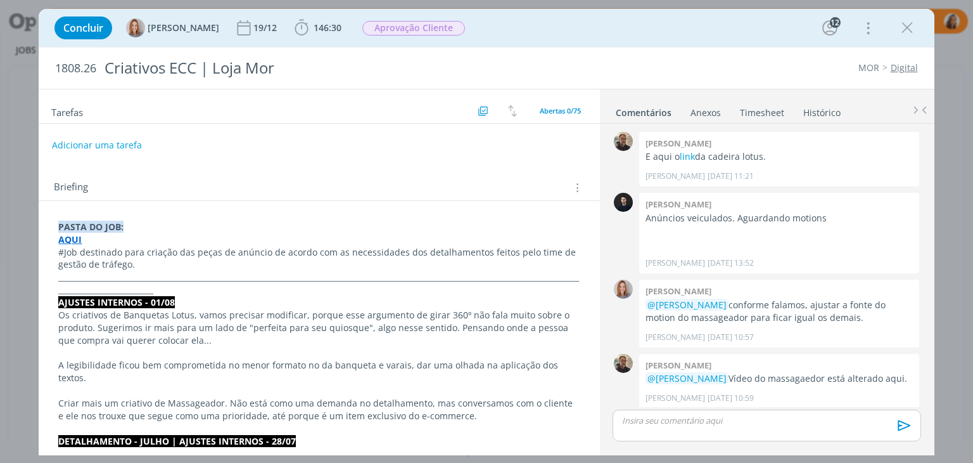
scroll to position [1212, 0]
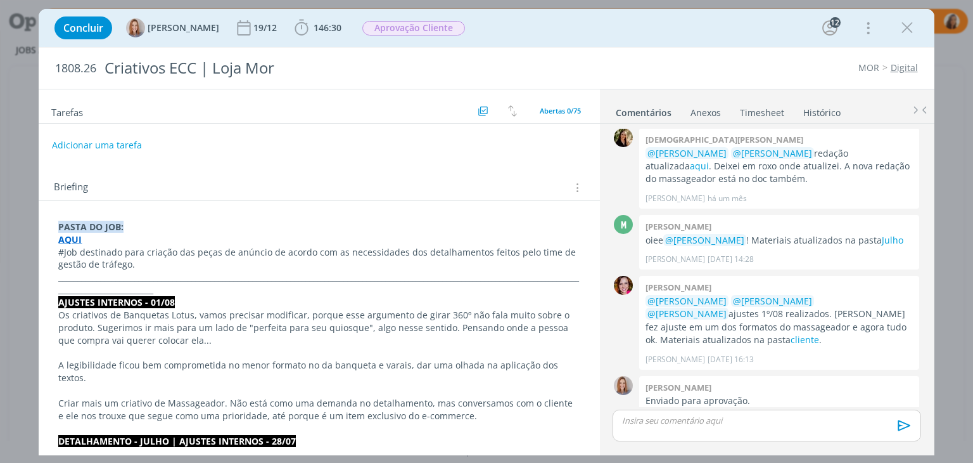
click at [66, 238] on strong "AQUI" at bounding box center [69, 239] width 23 height 12
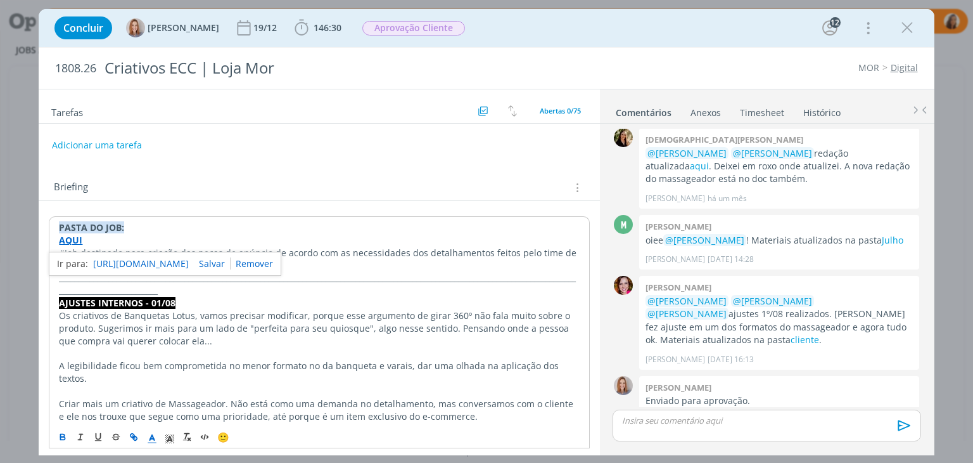
click at [113, 262] on link "https://sobeae.sharepoint.com/:f:/s/SOBEAE/EgNwyU8LWspBqrHiW0mozKwBlY2Q-EvxMBHL…" at bounding box center [141, 263] width 96 height 16
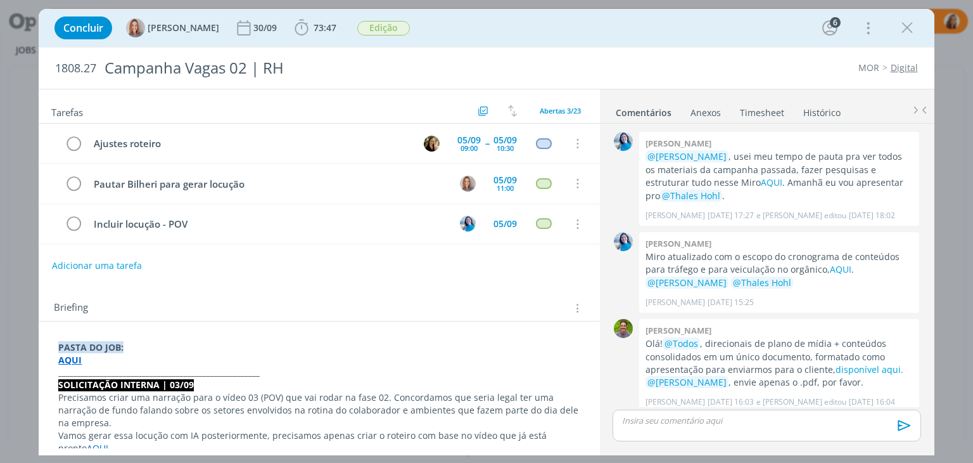
scroll to position [1163, 0]
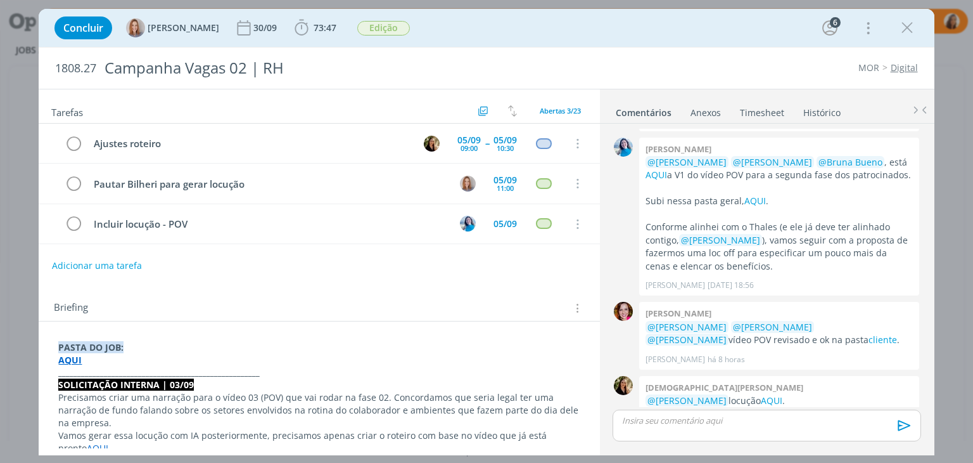
click at [74, 355] on strong "AQUI" at bounding box center [69, 360] width 23 height 12
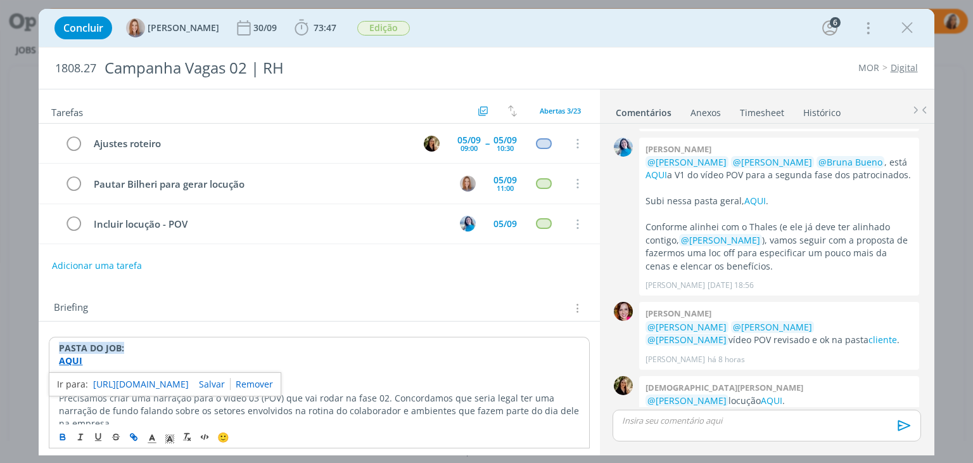
click at [109, 381] on link "[URL][DOMAIN_NAME]" at bounding box center [141, 384] width 96 height 16
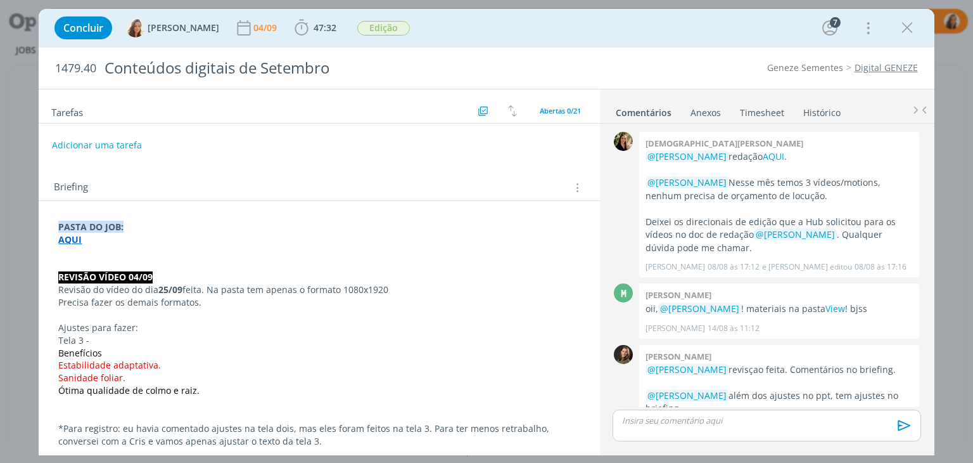
scroll to position [1141, 0]
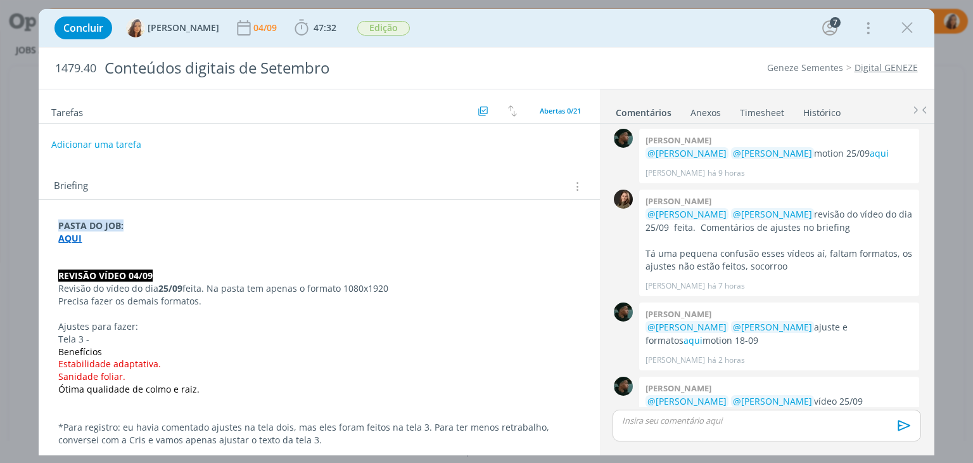
click at [115, 139] on button "Adicionar uma tarefa" at bounding box center [96, 145] width 90 height 22
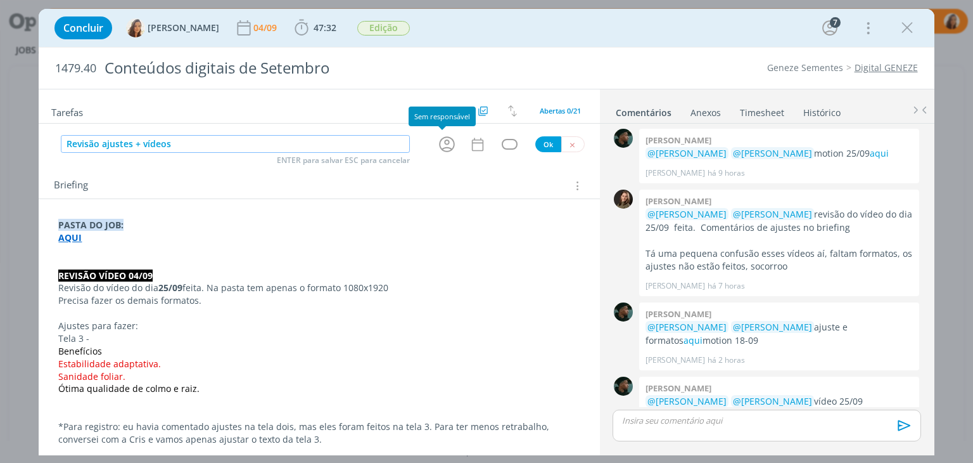
click at [439, 143] on icon "dialog" at bounding box center [447, 144] width 16 height 16
type input "Revisão ajustes + vídeos"
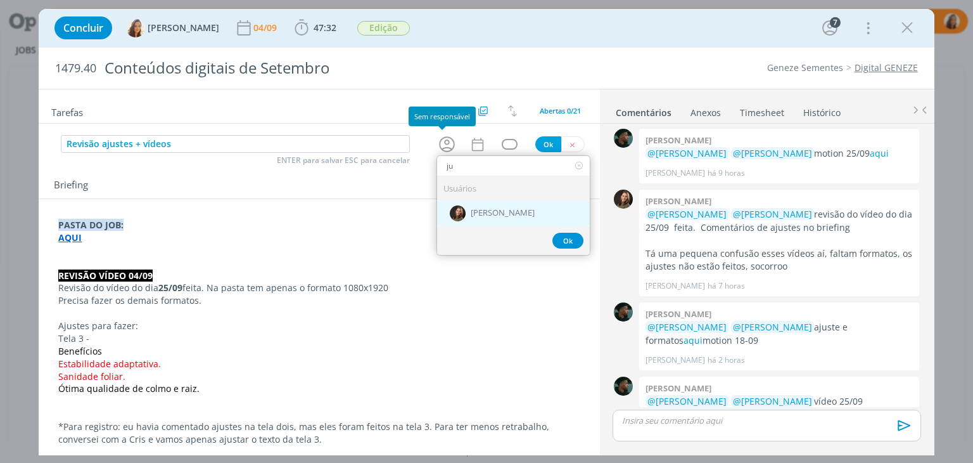
type input "ju"
click at [490, 213] on span "[PERSON_NAME]" at bounding box center [503, 213] width 64 height 10
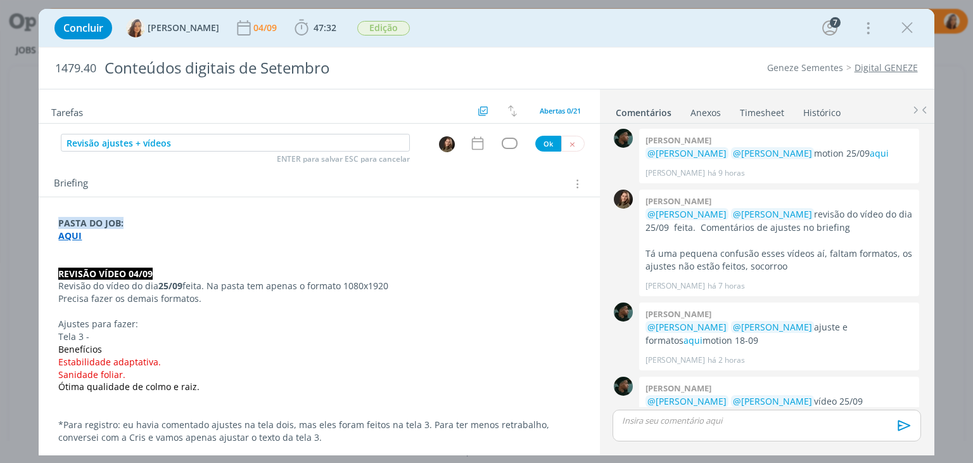
click at [482, 146] on div "dialog" at bounding box center [481, 143] width 22 height 16
click at [470, 139] on icon "dialog" at bounding box center [478, 143] width 16 height 16
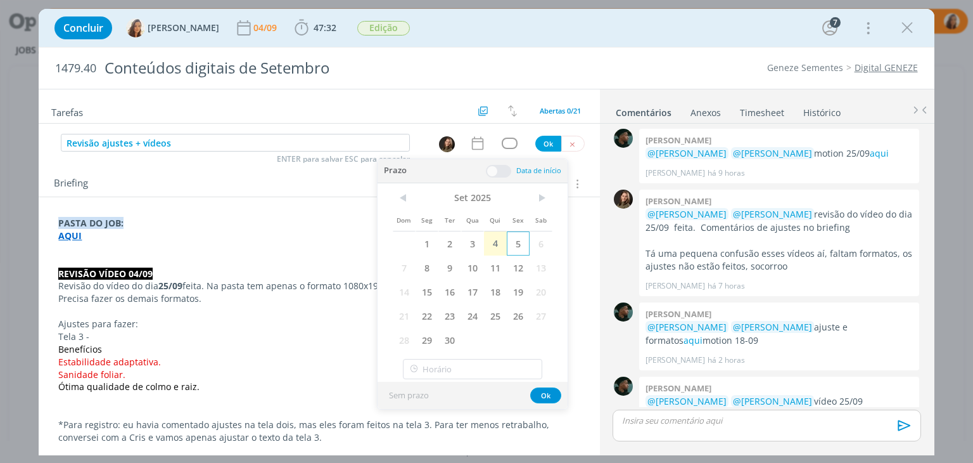
click at [515, 239] on span "5" at bounding box center [518, 243] width 23 height 24
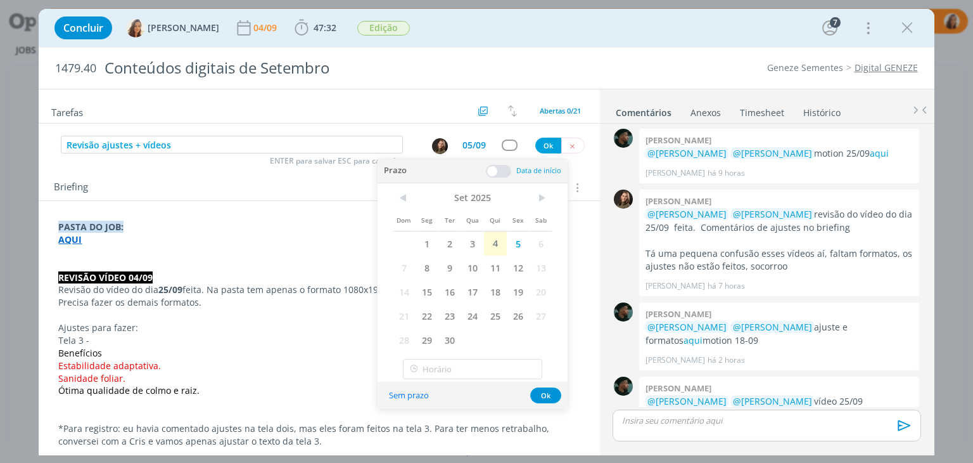
click at [502, 172] on span at bounding box center [498, 171] width 25 height 13
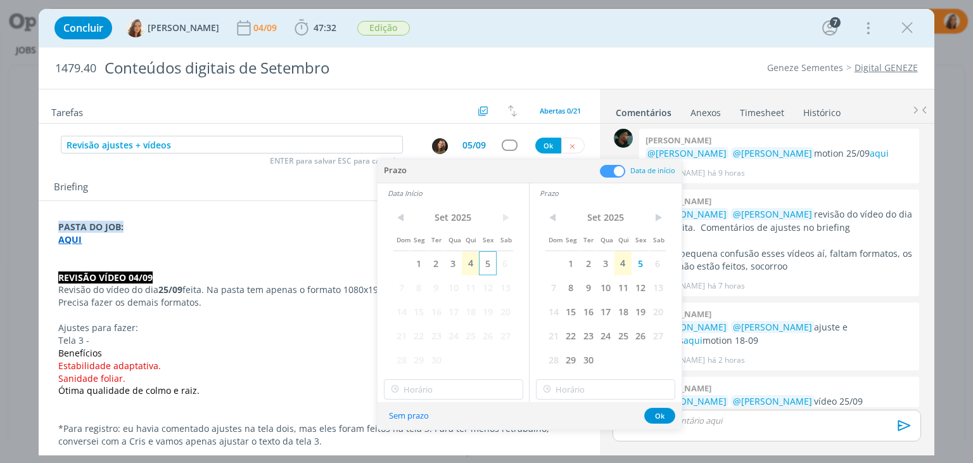
click at [494, 264] on span "5" at bounding box center [487, 263] width 17 height 24
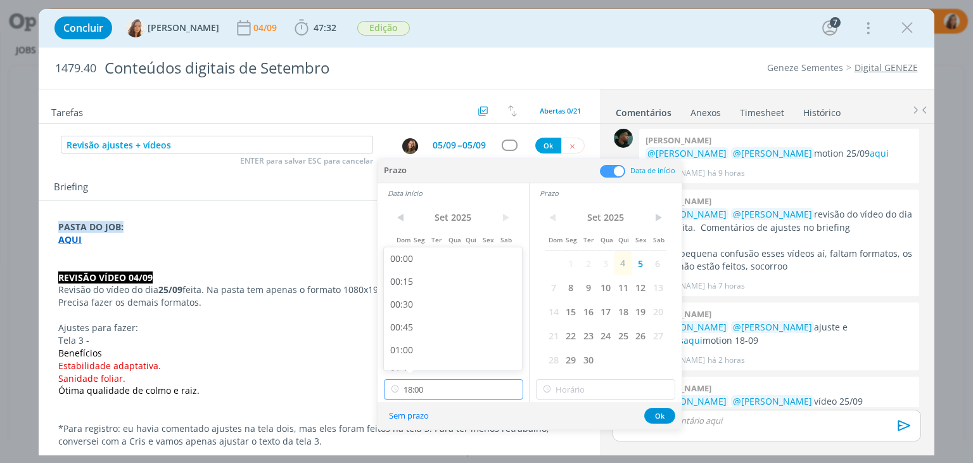
click at [473, 394] on input "18:00" at bounding box center [453, 389] width 139 height 20
click at [451, 320] on div "15:30" at bounding box center [455, 316] width 142 height 23
type input "15:30"
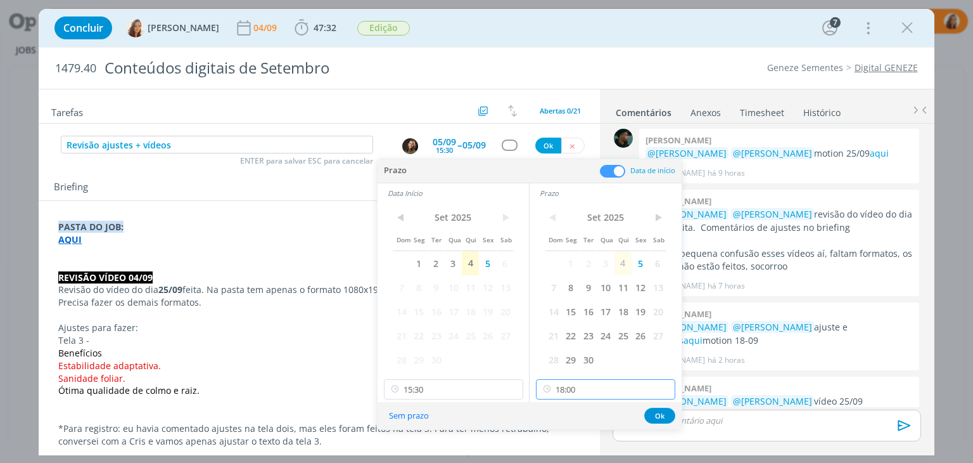
click at [586, 392] on input "18:00" at bounding box center [605, 389] width 139 height 20
click at [584, 290] on div "16:30" at bounding box center [608, 281] width 142 height 23
type input "16:30"
click at [663, 416] on button "Ok" at bounding box center [659, 415] width 31 height 16
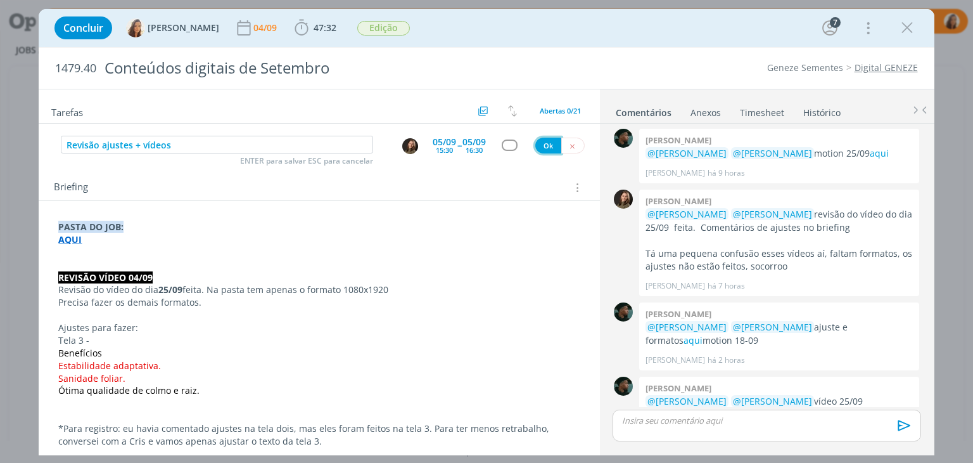
click at [537, 145] on button "Ok" at bounding box center [548, 146] width 26 height 16
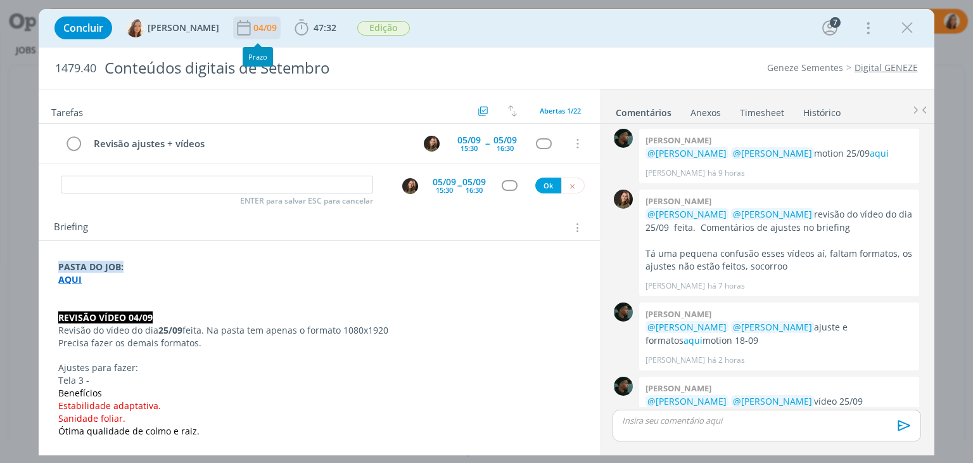
click at [253, 32] on div "04/09" at bounding box center [266, 27] width 26 height 9
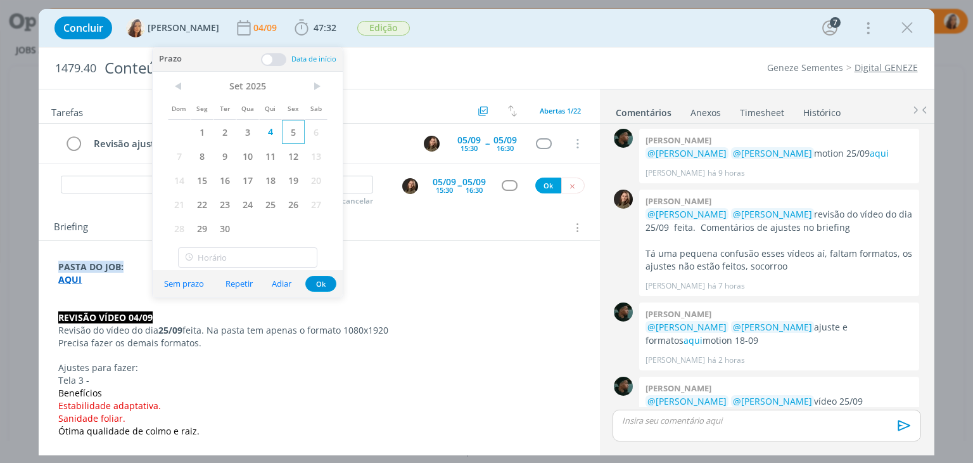
click at [295, 126] on span "5" at bounding box center [293, 132] width 23 height 24
click at [383, 29] on span "Edição" at bounding box center [383, 28] width 53 height 15
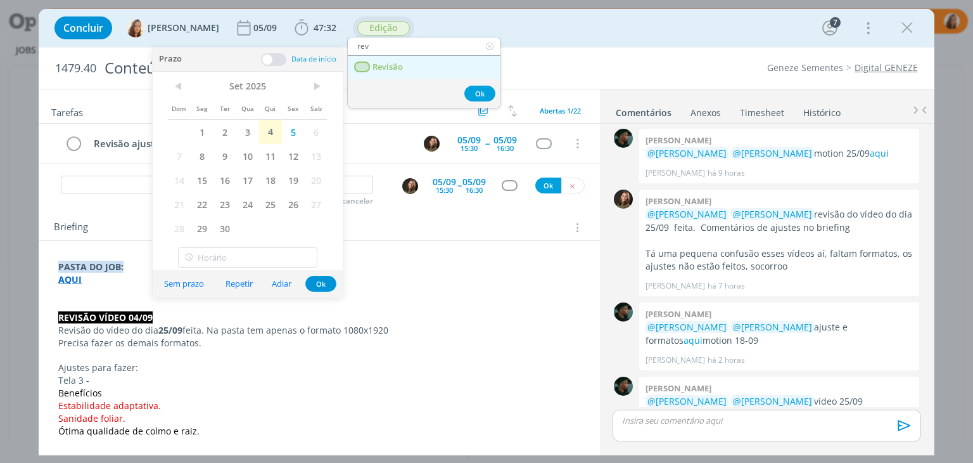
type input "rev"
click at [445, 67] on link "Revisão" at bounding box center [424, 67] width 153 height 23
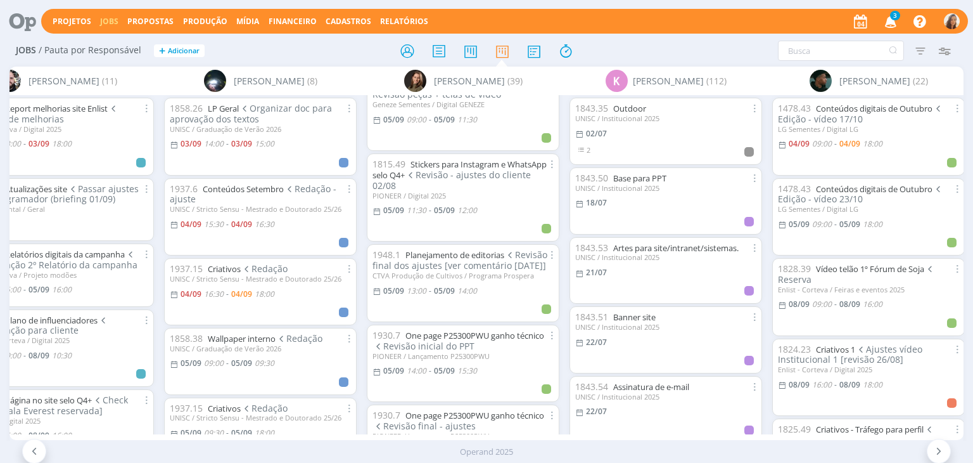
scroll to position [127, 0]
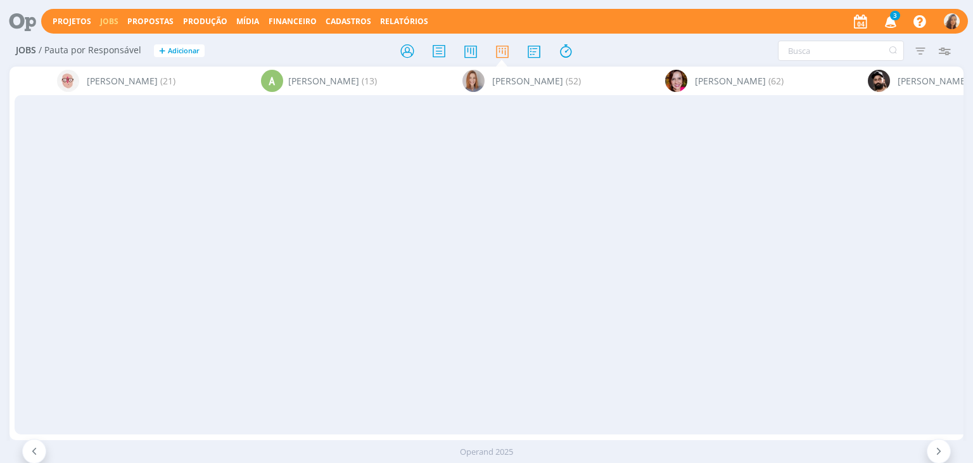
scroll to position [0, 2289]
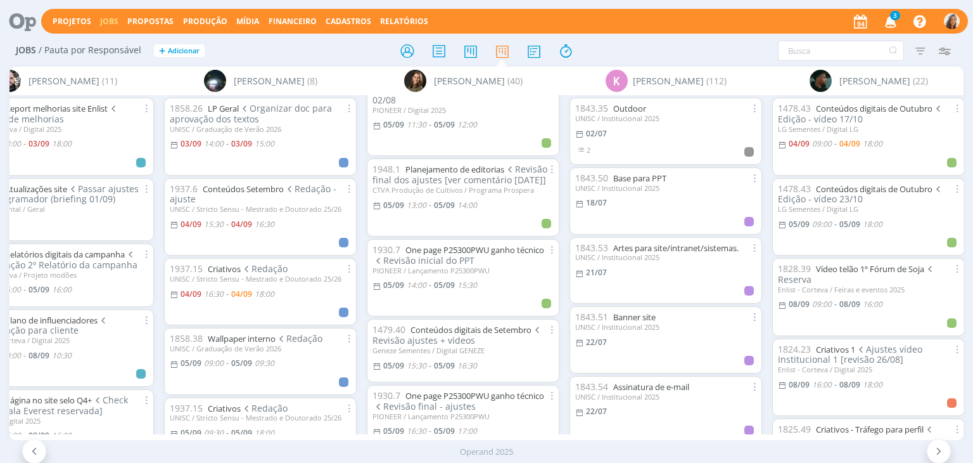
click at [875, 22] on div "3 Notificações Central de Ajuda Área de Membros Implantação orientada Consultor…" at bounding box center [906, 21] width 110 height 23
click at [894, 12] on span "3" at bounding box center [895, 16] width 10 height 10
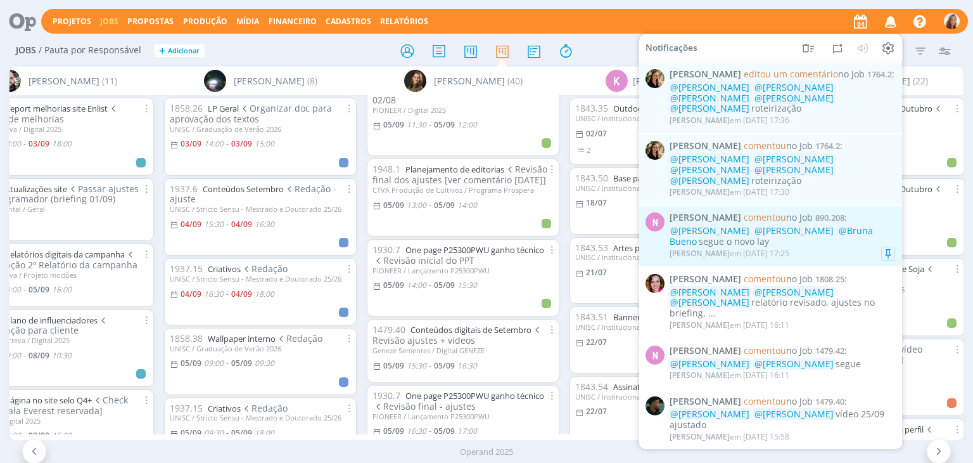
click at [857, 232] on span "@Bruna Bueno" at bounding box center [771, 235] width 203 height 23
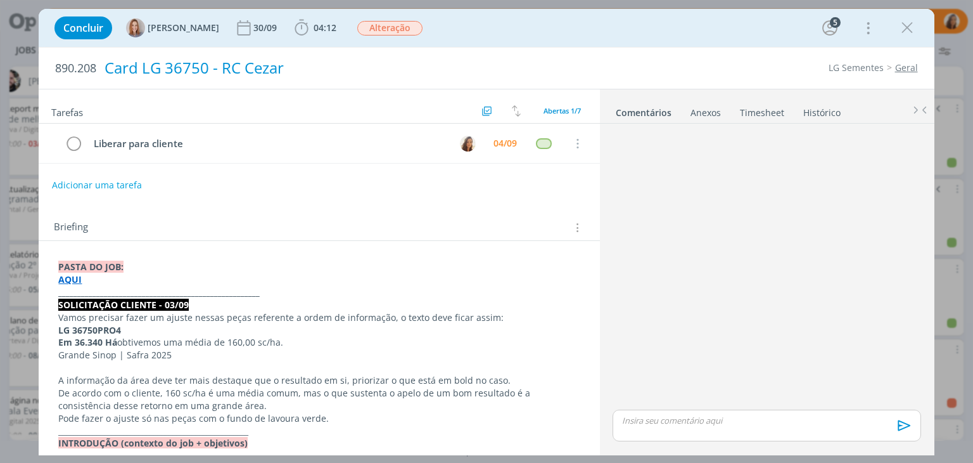
scroll to position [91, 0]
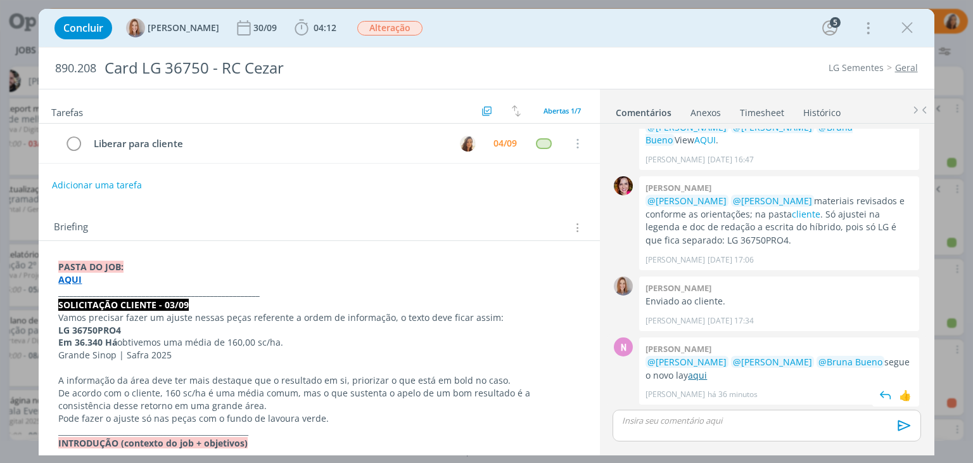
click at [694, 372] on link "aqui" at bounding box center [697, 375] width 19 height 12
click at [689, 373] on link "aqui" at bounding box center [697, 375] width 19 height 12
click at [68, 144] on icon "dialog" at bounding box center [74, 143] width 18 height 19
click at [826, 425] on p "dialog" at bounding box center [767, 419] width 288 height 11
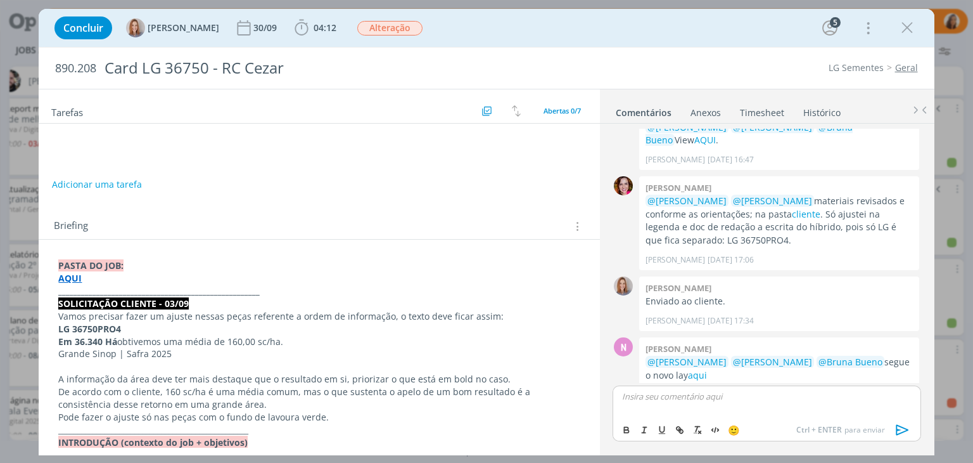
scroll to position [114, 0]
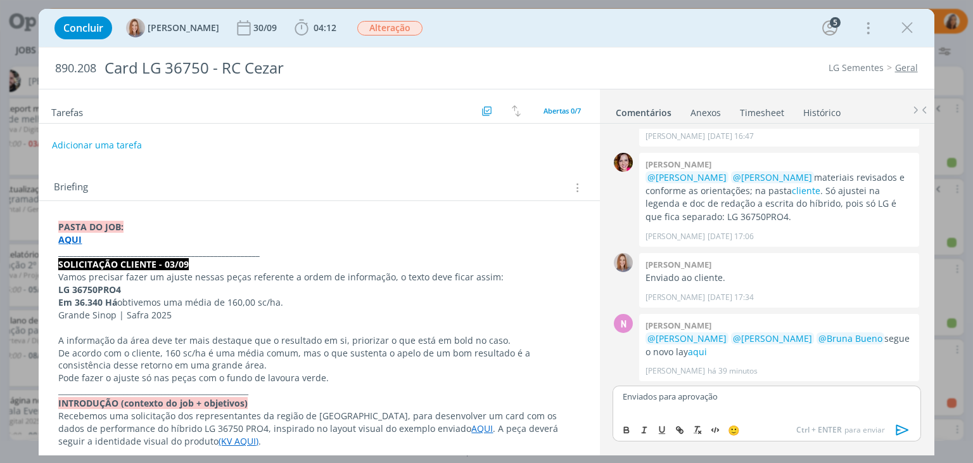
click at [905, 424] on icon "dialog" at bounding box center [902, 429] width 19 height 19
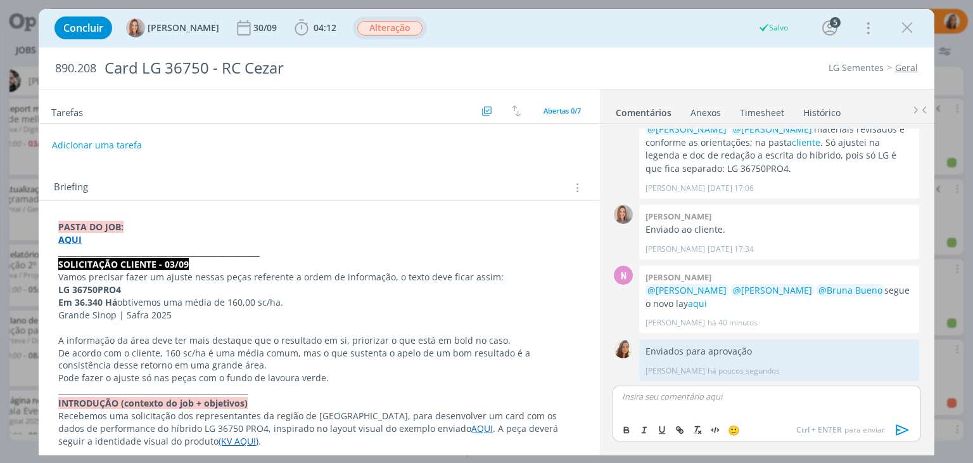
click at [384, 29] on span "Alteração" at bounding box center [389, 28] width 65 height 15
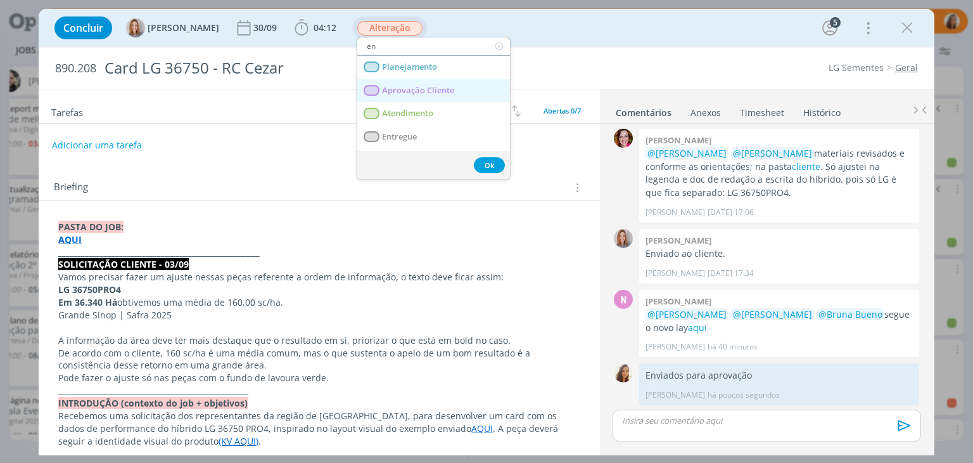
type input "en"
click at [388, 89] on span "Aprovação Cliente" at bounding box center [419, 91] width 72 height 10
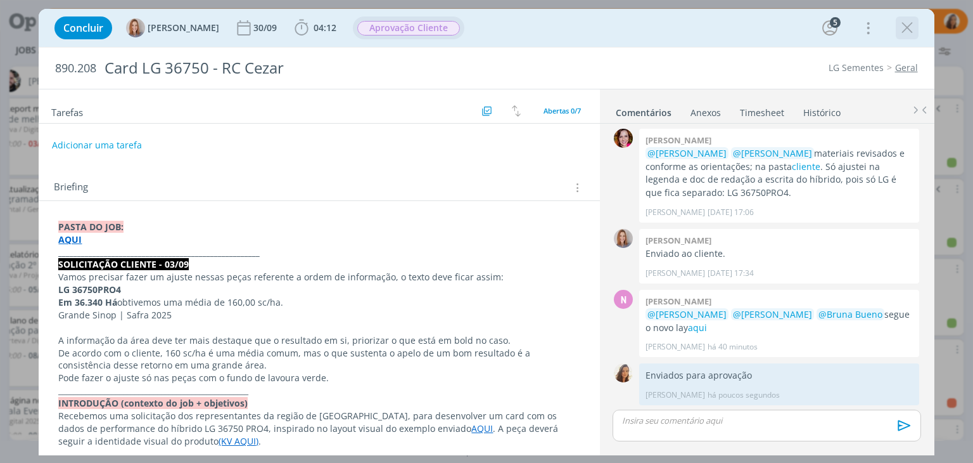
click at [913, 30] on icon "dialog" at bounding box center [907, 27] width 19 height 19
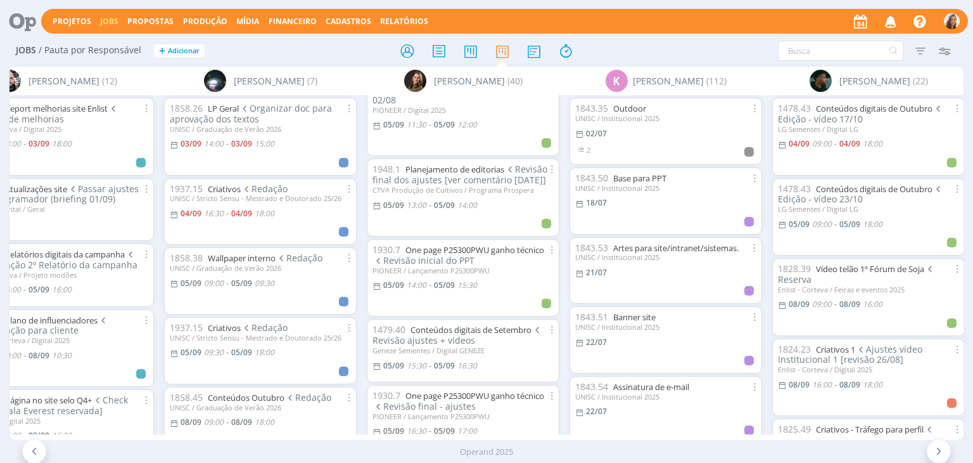
click at [895, 18] on icon "button" at bounding box center [891, 21] width 22 height 22
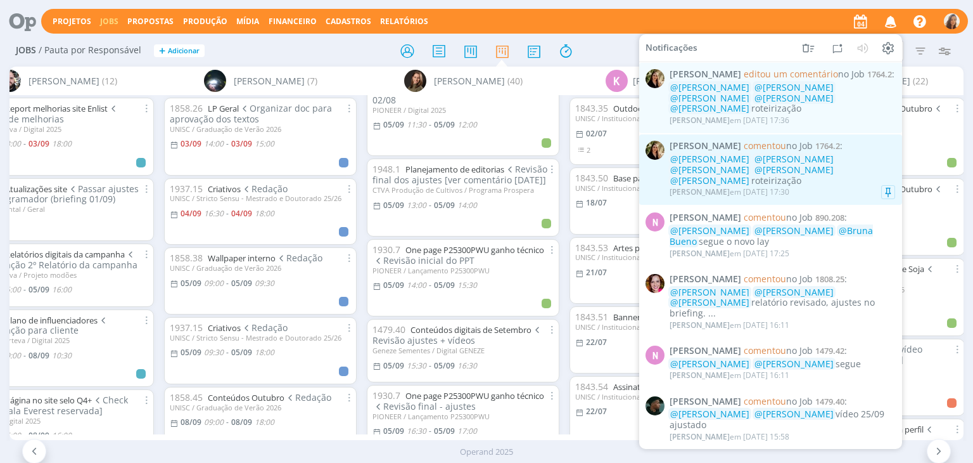
click at [874, 155] on div "@Alexandre Assumpção @Amanda Oliveira @Vanessa Feron @Marcel Ali @Rodrigo Bilhe…" at bounding box center [783, 170] width 226 height 32
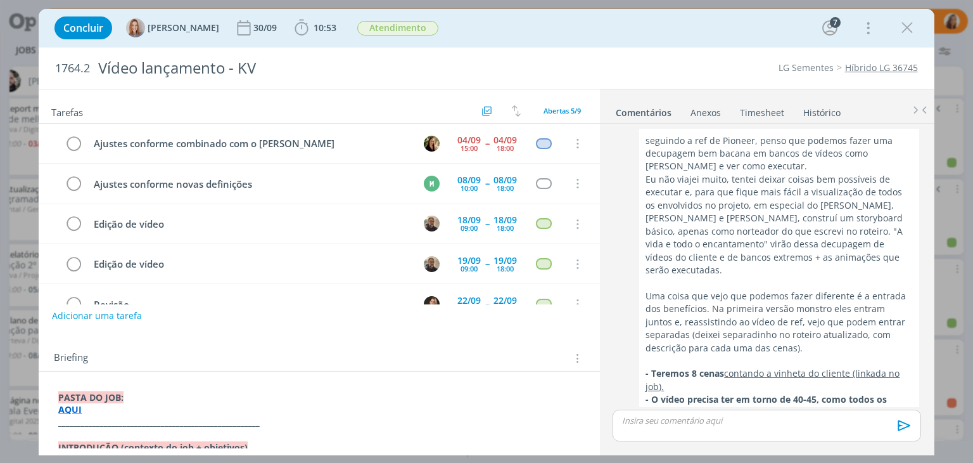
scroll to position [369, 0]
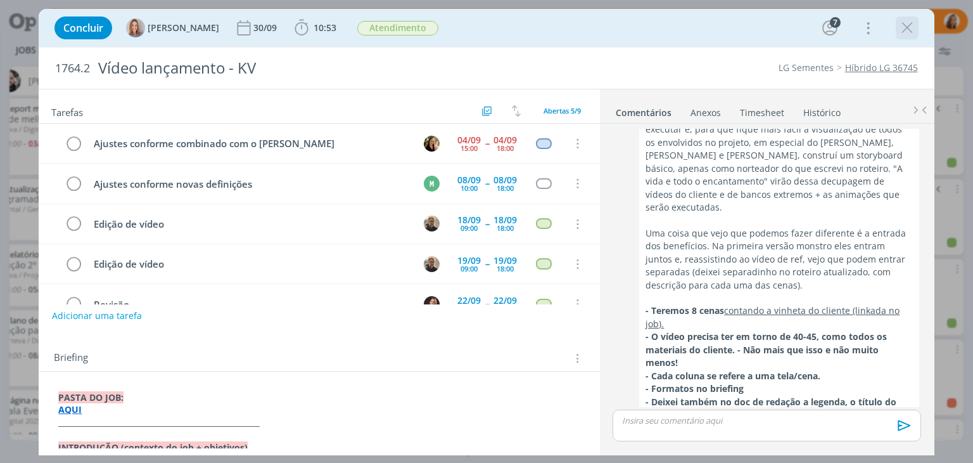
click at [905, 36] on icon "dialog" at bounding box center [907, 27] width 19 height 19
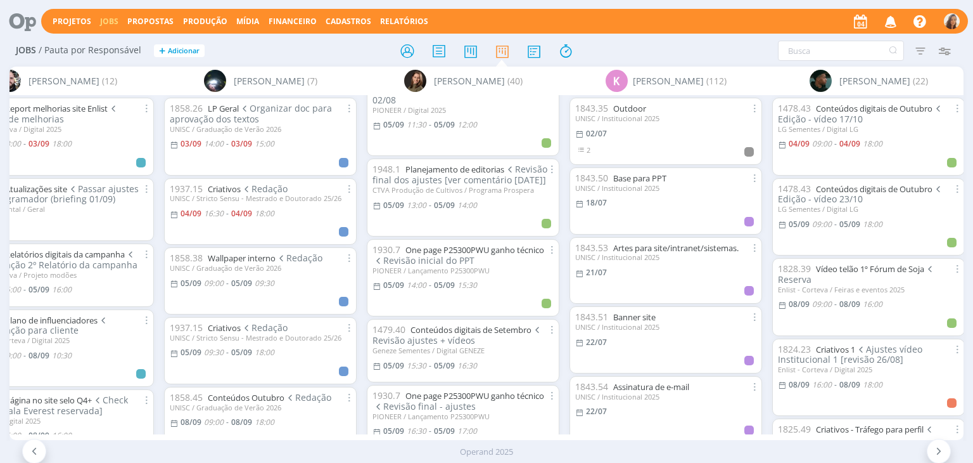
click at [889, 22] on icon "button" at bounding box center [891, 21] width 22 height 22
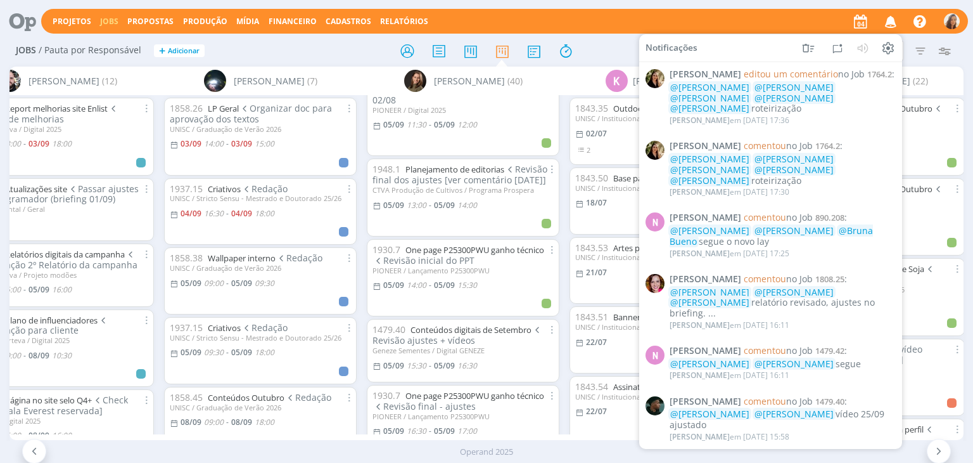
click at [888, 21] on icon "button" at bounding box center [891, 21] width 22 height 22
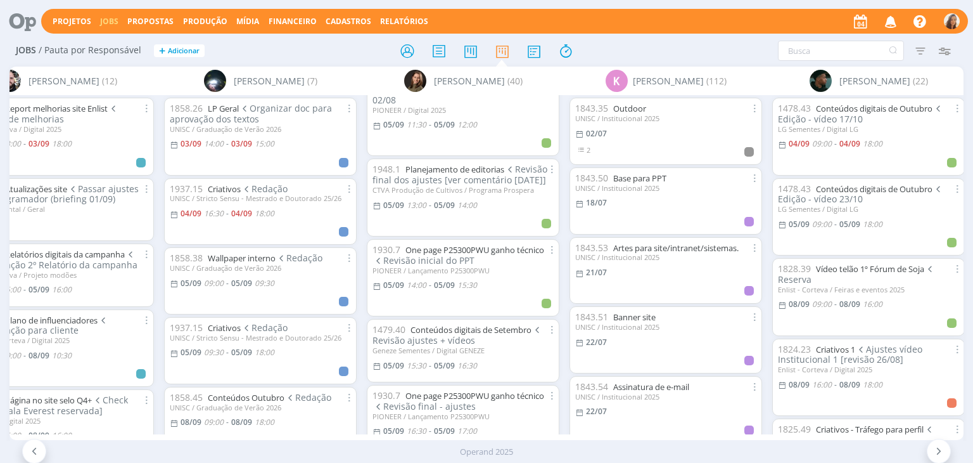
click at [23, 26] on icon at bounding box center [18, 21] width 26 height 25
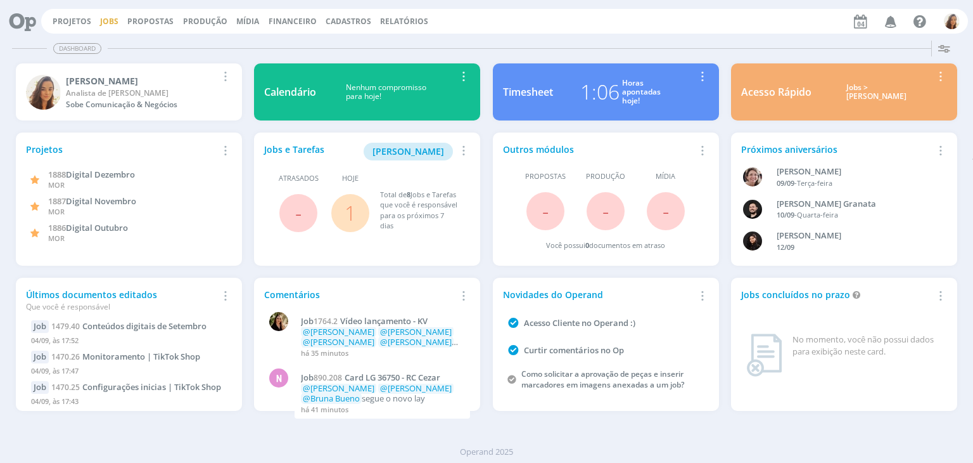
click at [108, 23] on link "Jobs" at bounding box center [109, 21] width 18 height 11
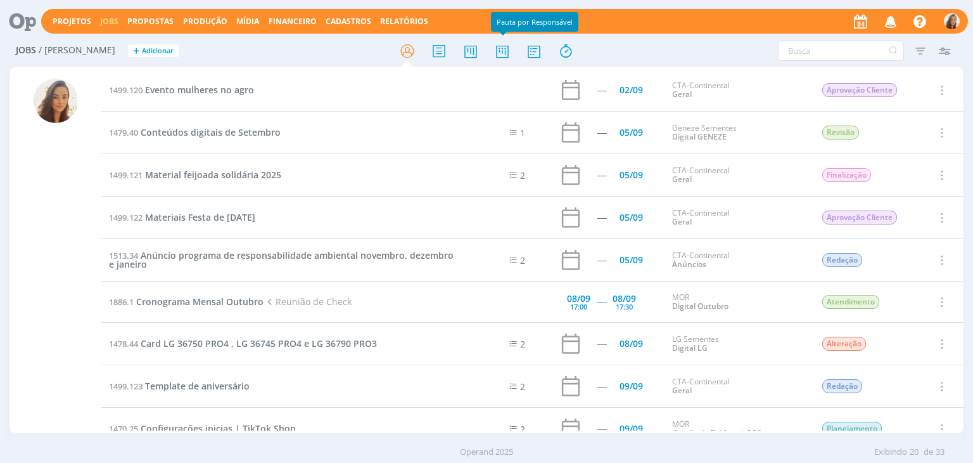
click at [520, 51] on div at bounding box center [487, 50] width 318 height 23
click at [510, 53] on icon at bounding box center [502, 51] width 23 height 25
